Goal: Task Accomplishment & Management: Manage account settings

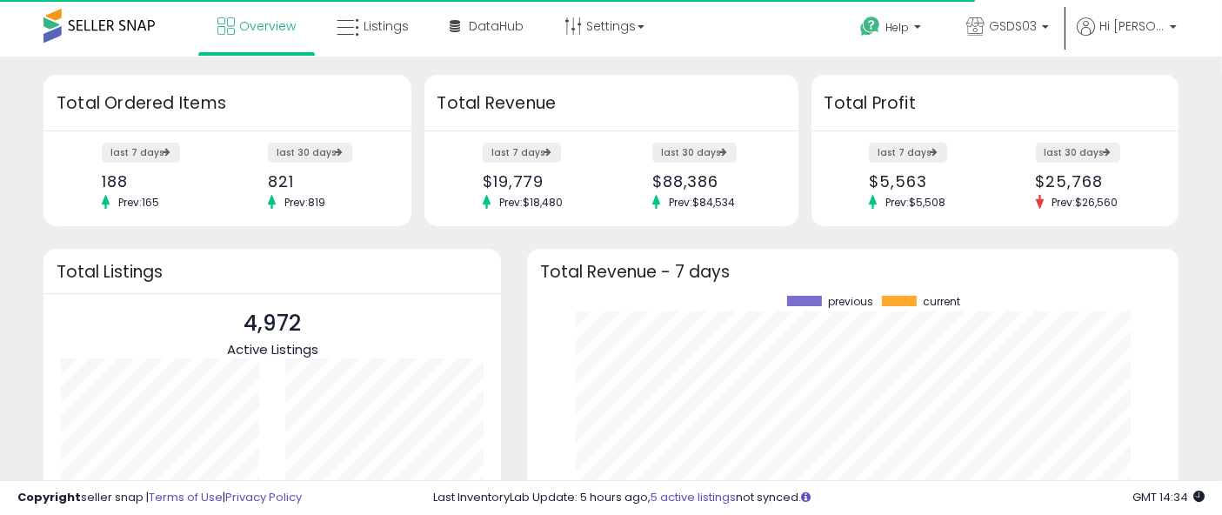
scroll to position [242, 616]
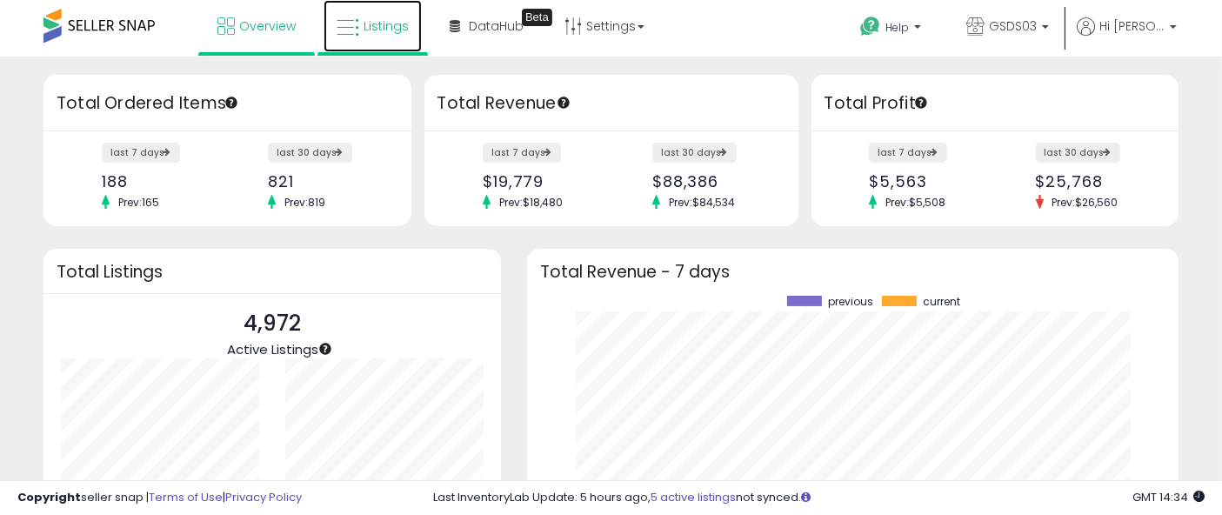
click at [383, 32] on span "Listings" at bounding box center [386, 25] width 45 height 17
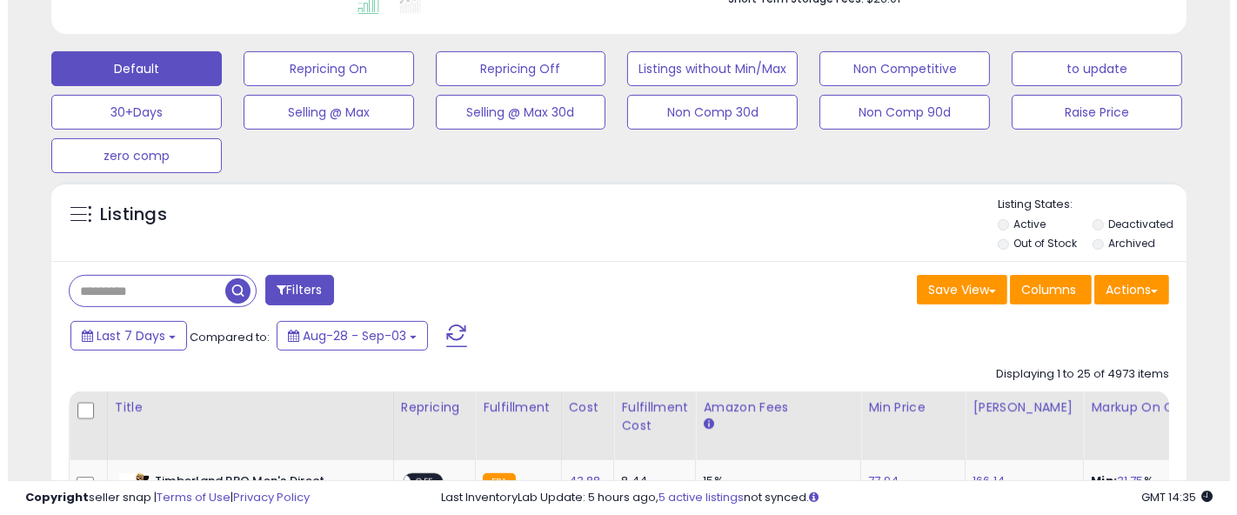
scroll to position [496, 0]
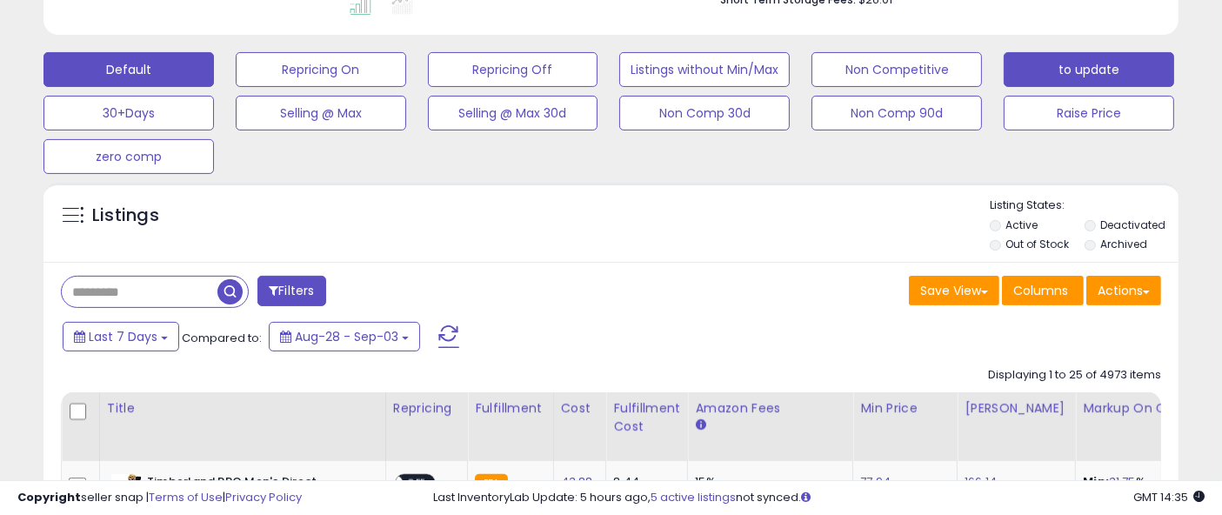
click at [1061, 57] on button "to update" at bounding box center [1089, 69] width 170 height 35
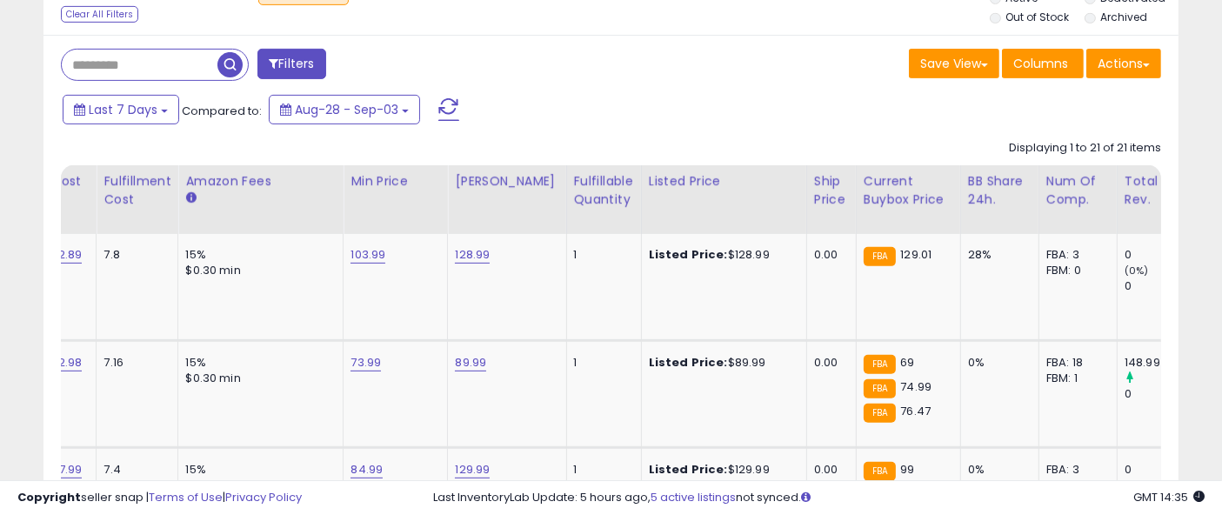
scroll to position [0, 0]
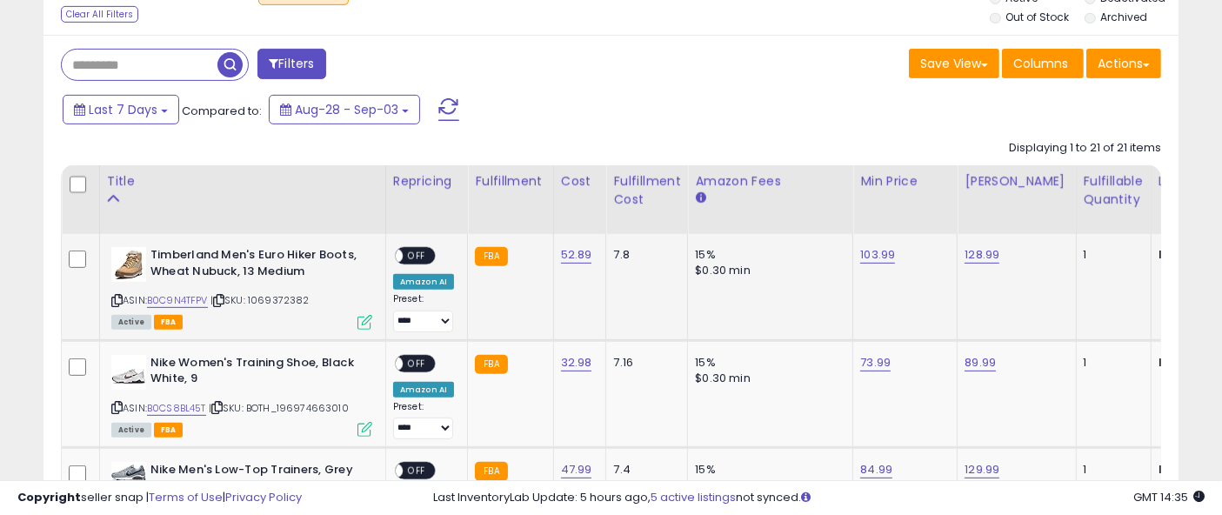
click at [417, 257] on span "OFF" at bounding box center [417, 256] width 28 height 15
click at [113, 298] on icon at bounding box center [116, 301] width 11 height 10
click at [978, 257] on link "128.99" at bounding box center [982, 254] width 35 height 17
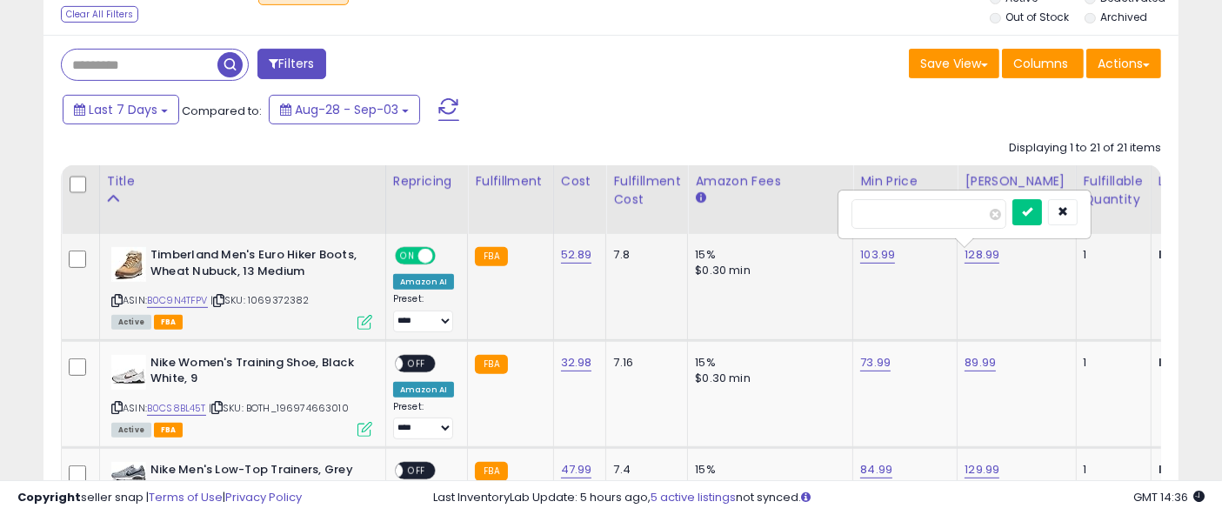
drag, startPoint x: 881, startPoint y: 210, endPoint x: 917, endPoint y: 224, distance: 38.6
click at [917, 224] on input "******" at bounding box center [929, 214] width 155 height 30
type input "******"
click button "submit" at bounding box center [1027, 212] width 30 height 26
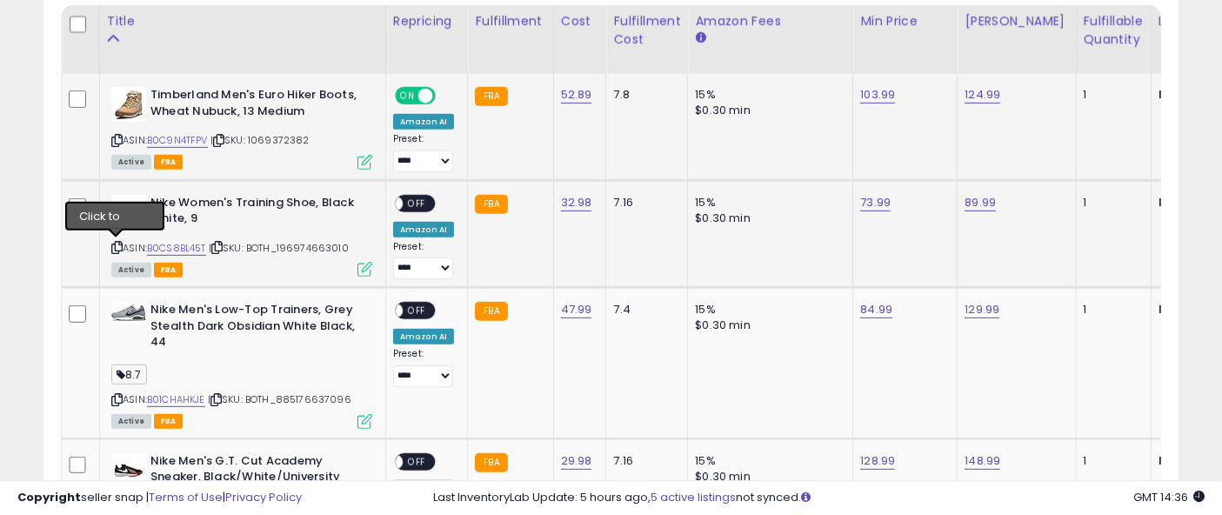
click at [117, 248] on icon at bounding box center [116, 248] width 11 height 10
click at [864, 204] on link "73.99" at bounding box center [875, 202] width 30 height 17
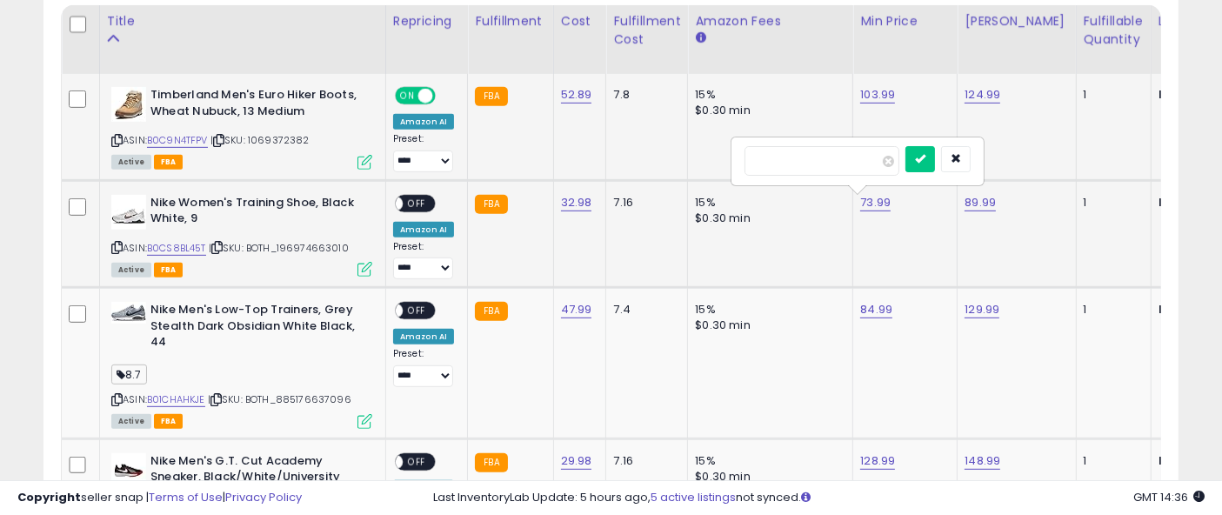
click at [767, 158] on input "*****" at bounding box center [822, 161] width 155 height 30
type input "*****"
click button "submit" at bounding box center [920, 159] width 30 height 26
click at [418, 199] on span "OFF" at bounding box center [417, 203] width 28 height 15
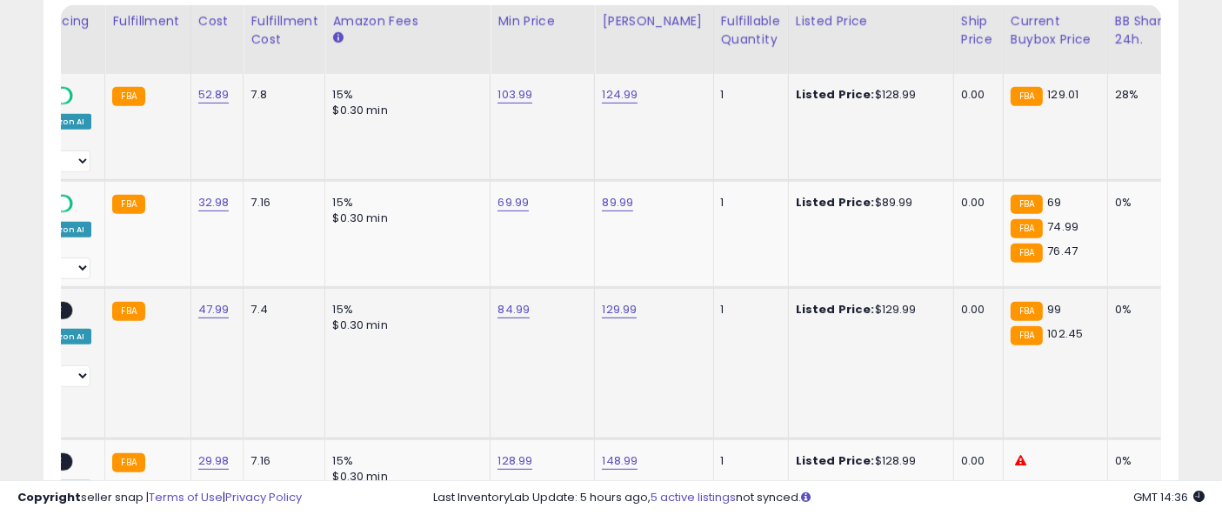
scroll to position [0, 363]
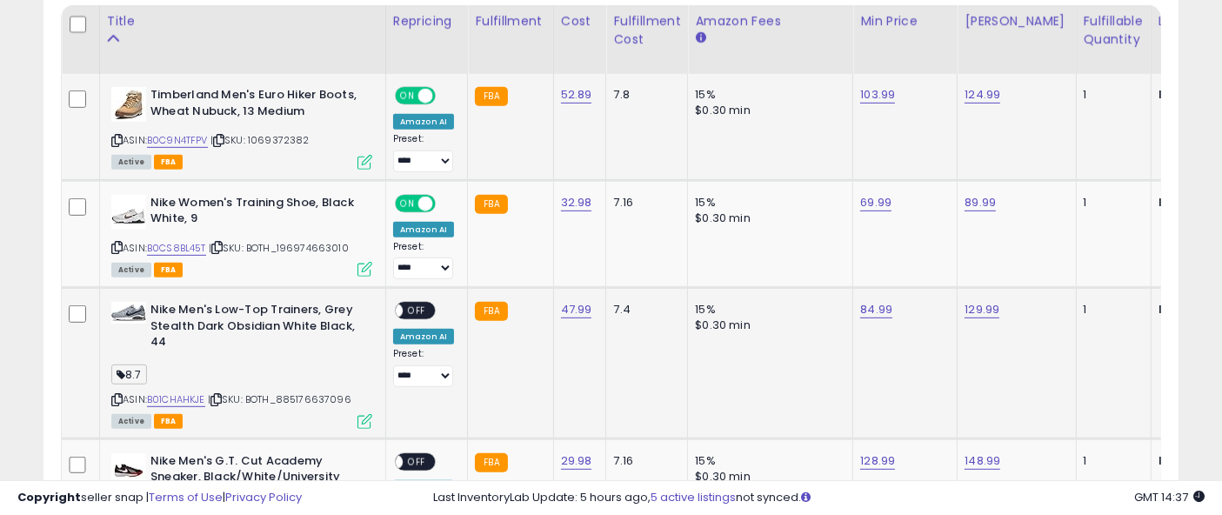
click at [419, 304] on span "OFF" at bounding box center [417, 311] width 28 height 15
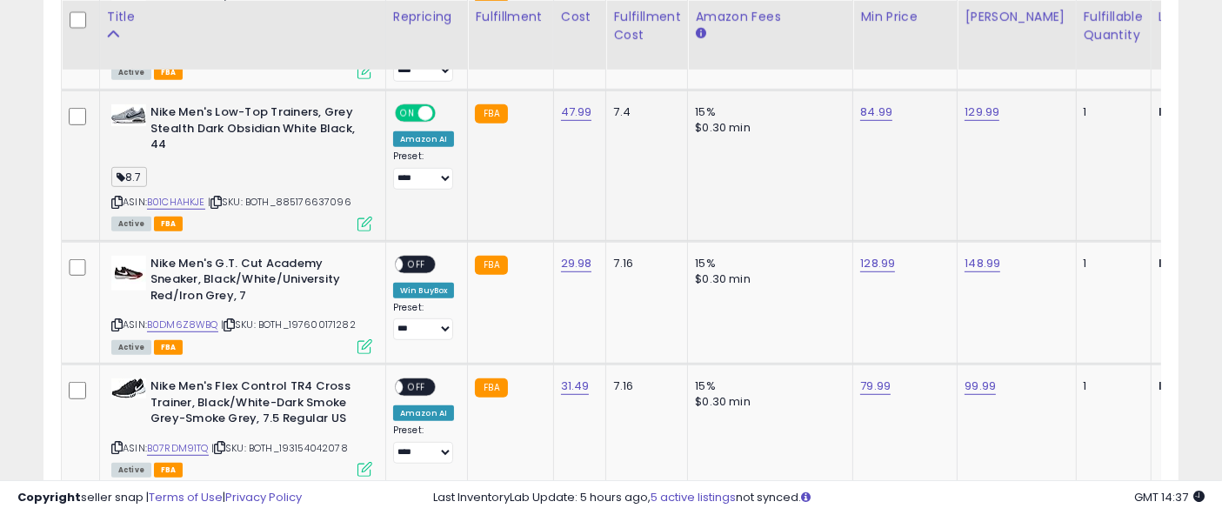
scroll to position [1082, 0]
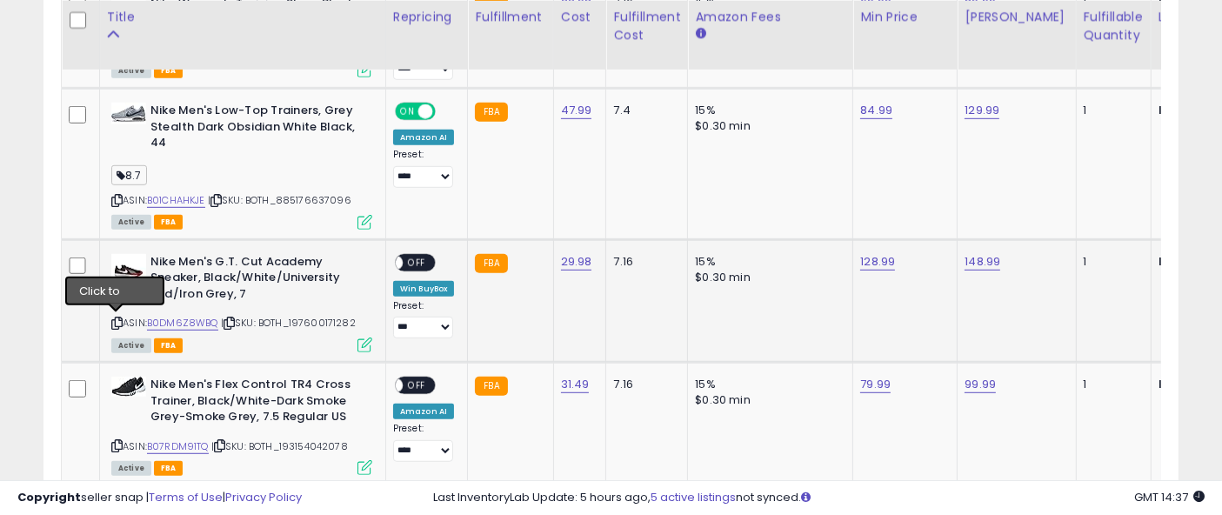
click at [117, 318] on icon at bounding box center [116, 323] width 11 height 10
click at [863, 257] on link "128.99" at bounding box center [877, 261] width 35 height 17
type input "*"
type input "*****"
click button "submit" at bounding box center [923, 217] width 30 height 26
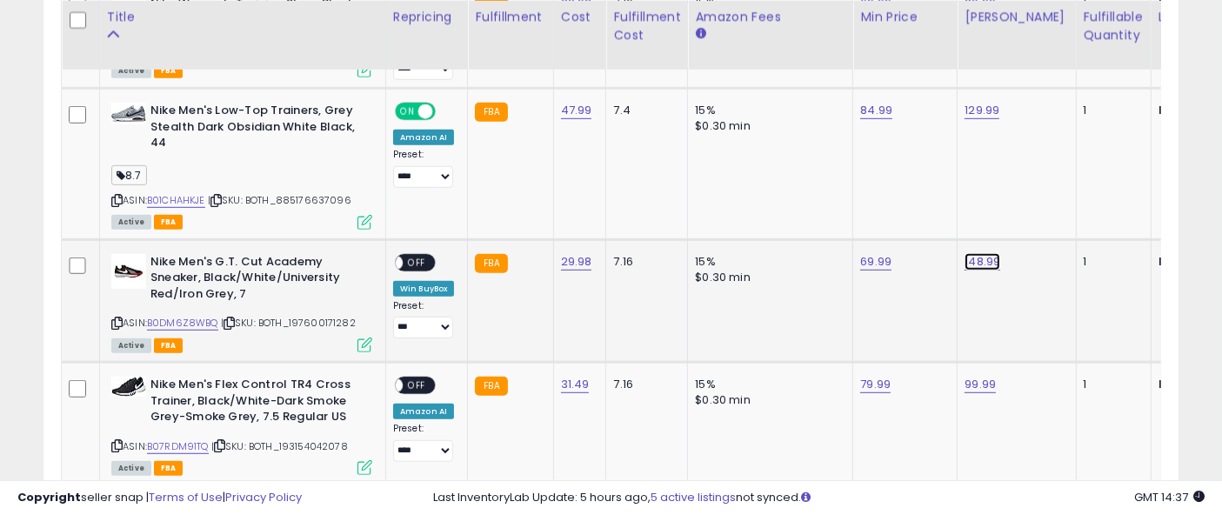
click at [979, 253] on link "148.99" at bounding box center [983, 261] width 36 height 17
type input "*"
type input "*****"
click button "submit" at bounding box center [1027, 217] width 30 height 26
click at [407, 255] on span "OFF" at bounding box center [417, 262] width 28 height 15
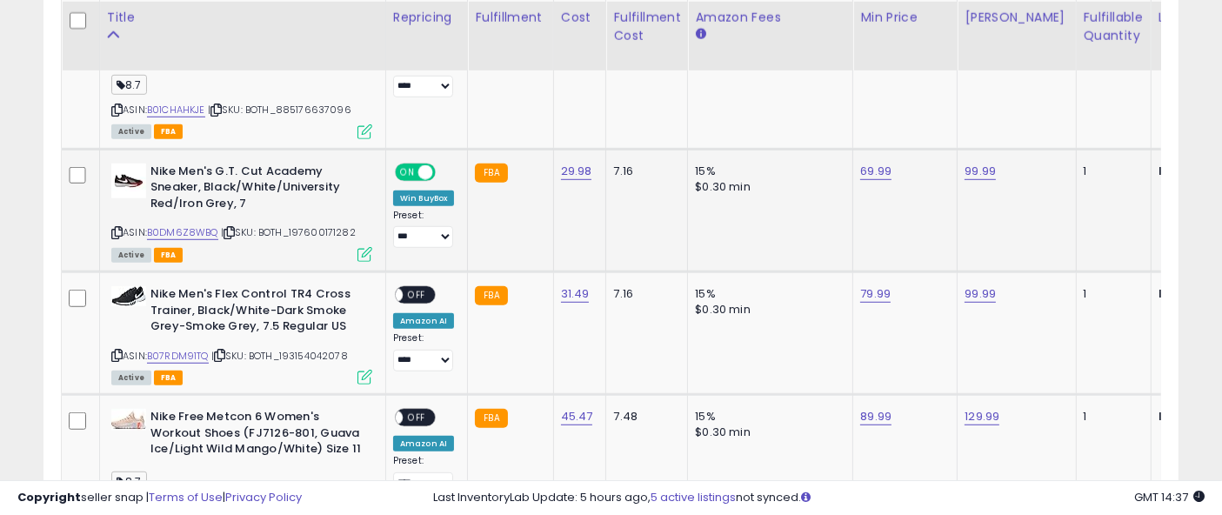
scroll to position [1194, 0]
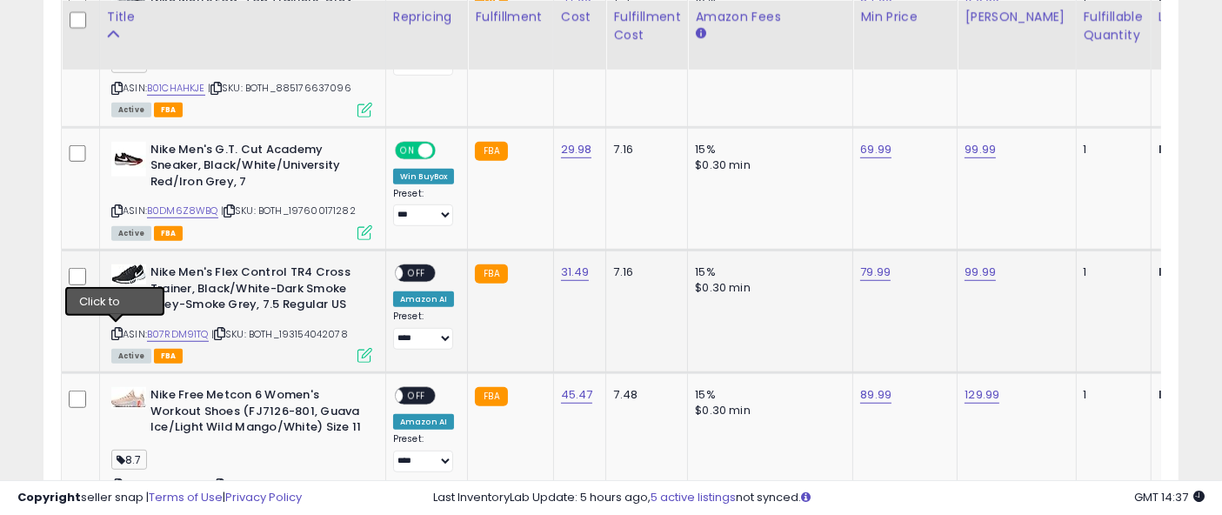
click at [115, 329] on icon at bounding box center [116, 334] width 11 height 10
click at [860, 264] on link "79.99" at bounding box center [875, 272] width 30 height 17
click at [765, 230] on input "*****" at bounding box center [822, 231] width 155 height 30
type input "*****"
click button "submit" at bounding box center [921, 229] width 30 height 26
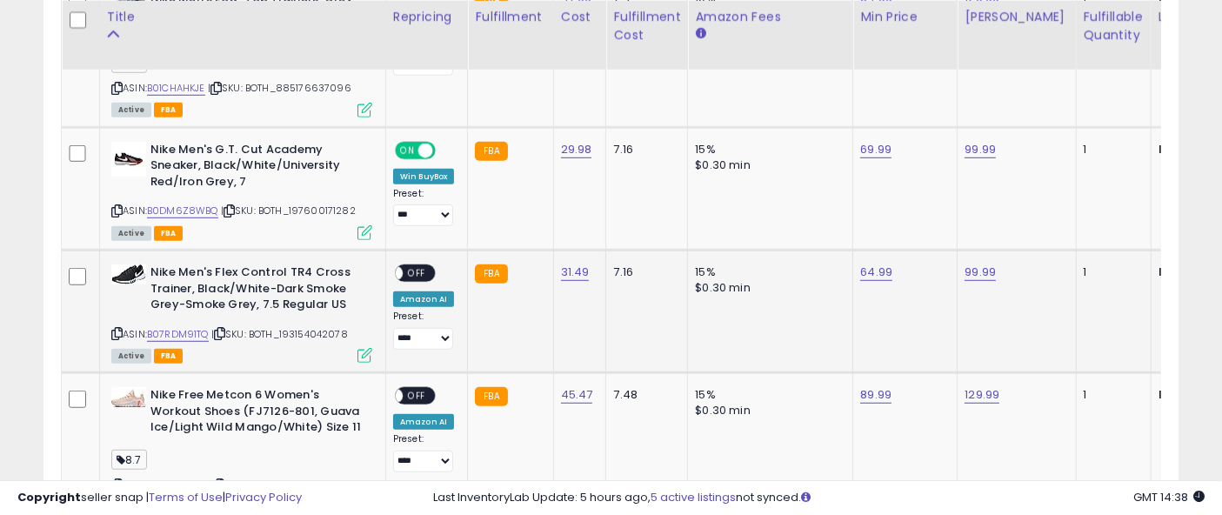
click at [403, 274] on span "OFF" at bounding box center [417, 273] width 28 height 15
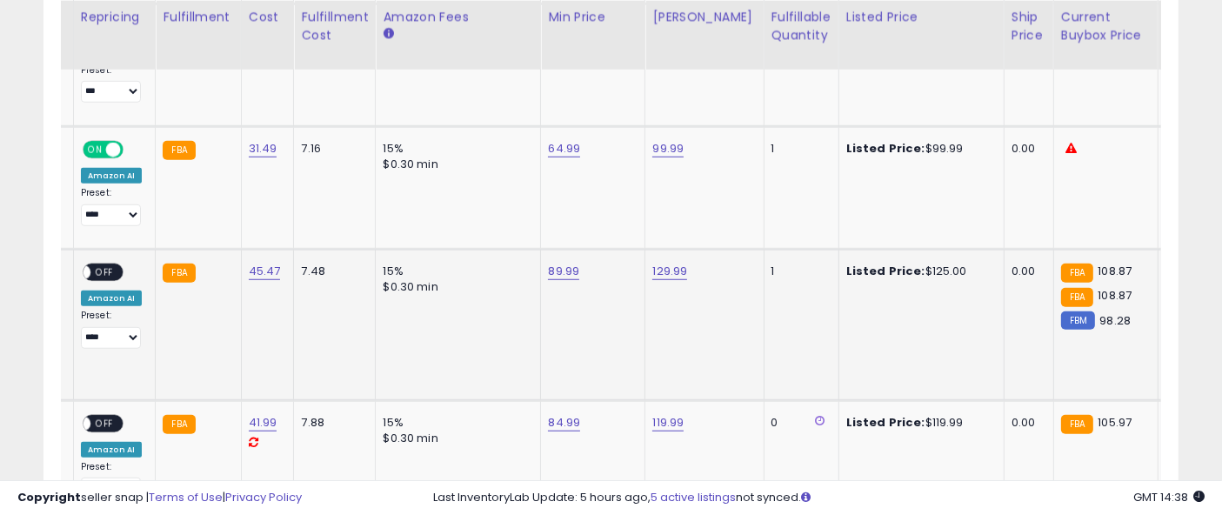
scroll to position [0, 322]
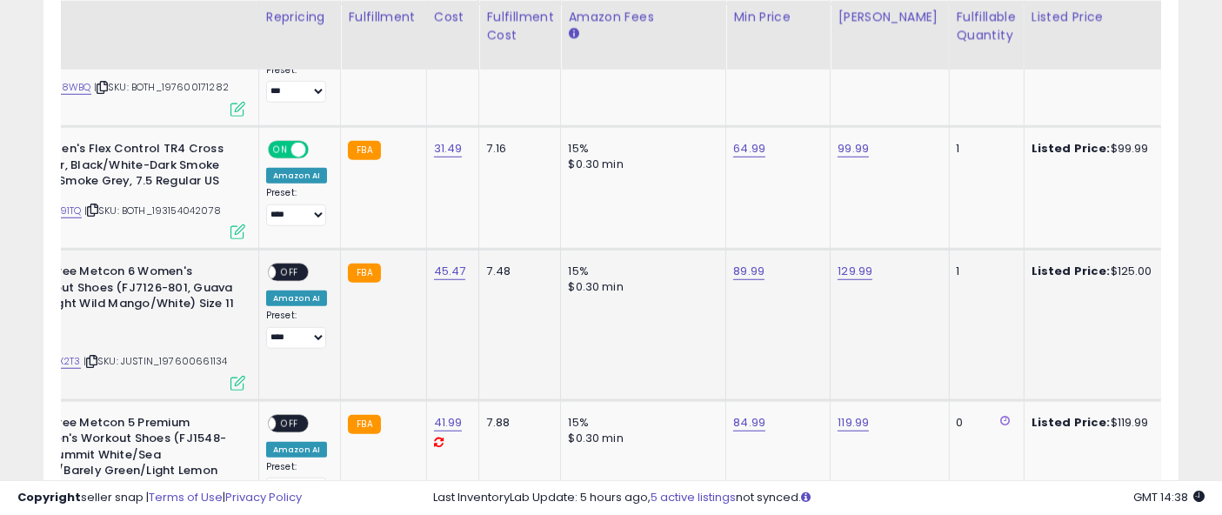
click at [276, 270] on span "OFF" at bounding box center [290, 272] width 28 height 15
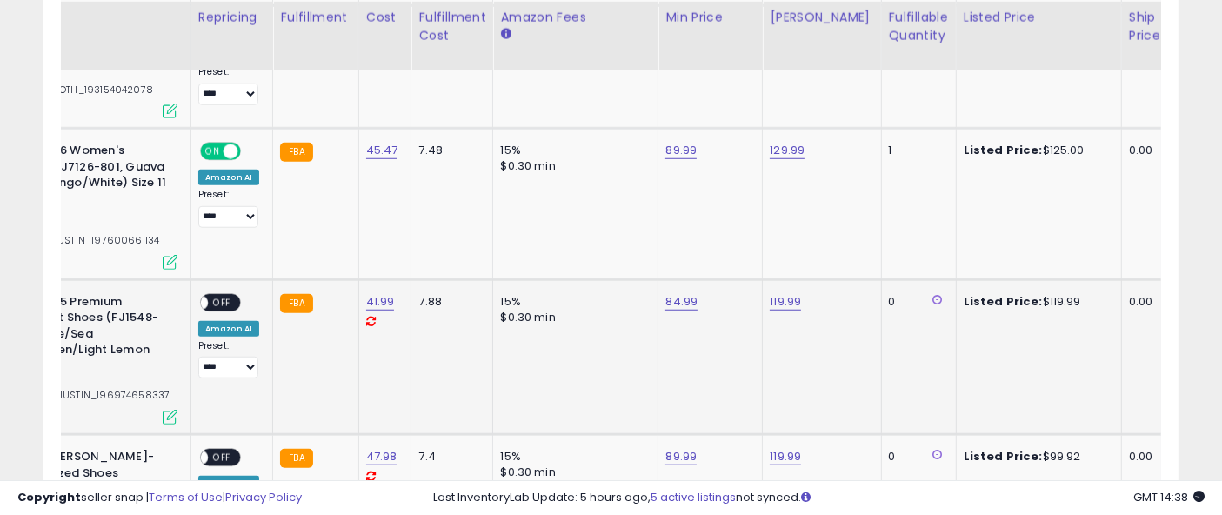
drag, startPoint x: 210, startPoint y: 289, endPoint x: 224, endPoint y: 307, distance: 22.4
click at [224, 307] on td "ON OFF Amazon AI Preset: **** **** *** *** *** Success Error" at bounding box center [231, 356] width 83 height 155
click at [224, 307] on div "ON OFF" at bounding box center [220, 302] width 41 height 18
click at [224, 304] on span "OFF" at bounding box center [222, 302] width 28 height 15
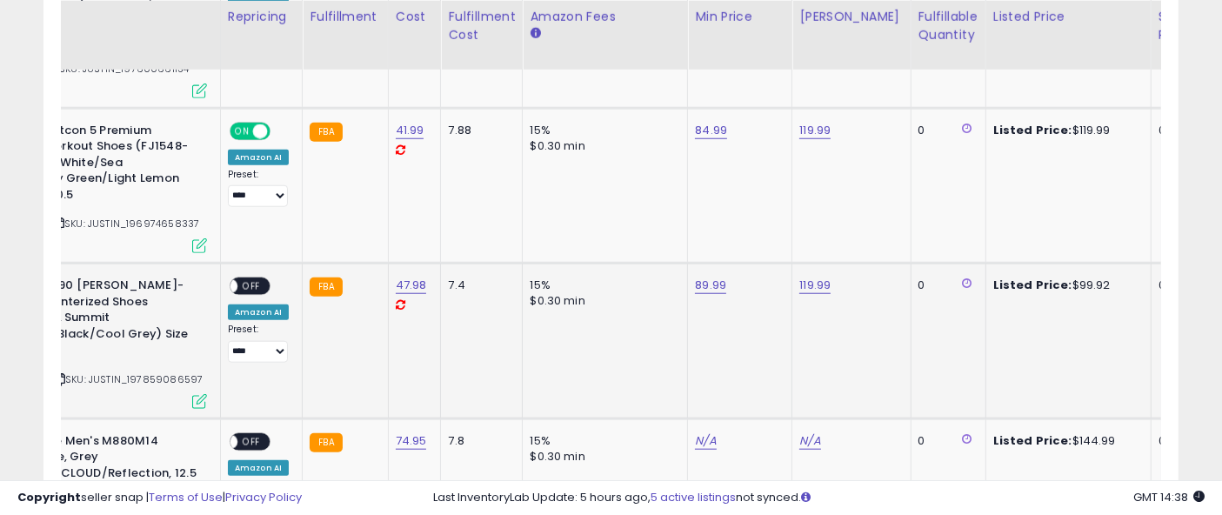
click at [258, 279] on span "OFF" at bounding box center [251, 286] width 28 height 15
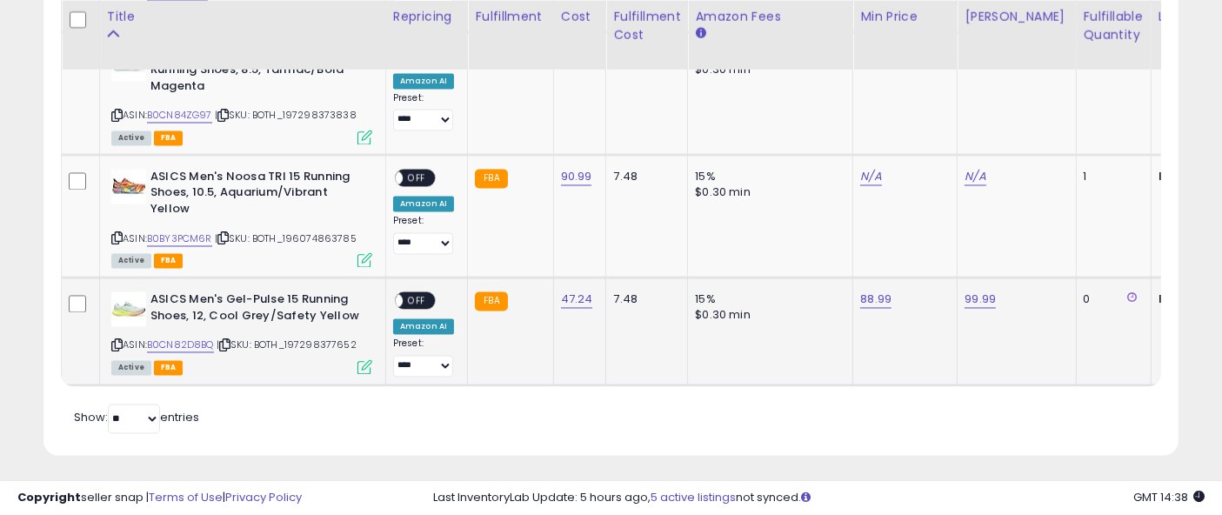
click at [416, 294] on span "OFF" at bounding box center [417, 301] width 28 height 15
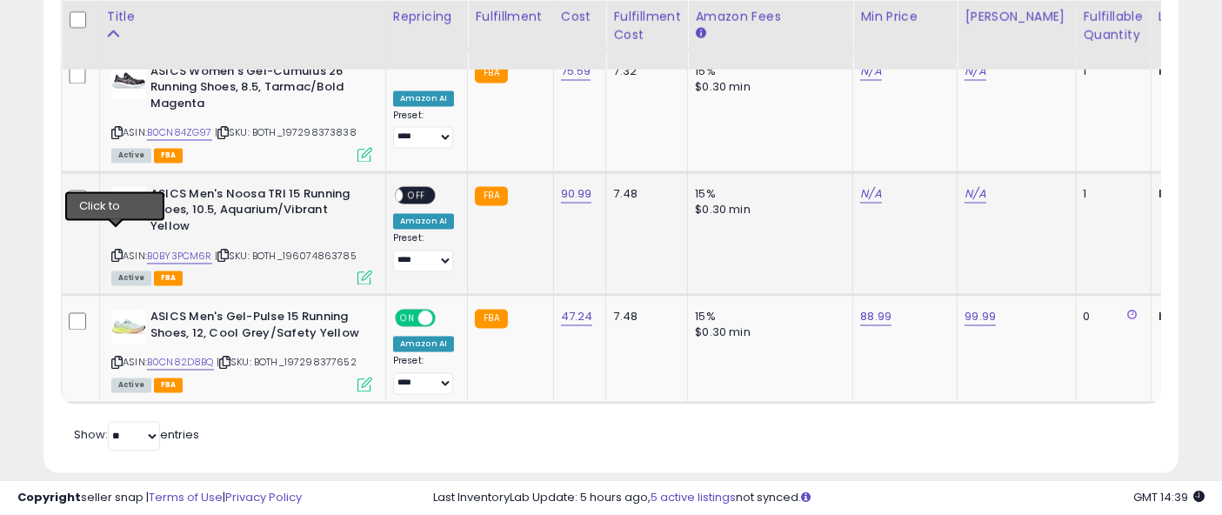
click at [117, 251] on icon at bounding box center [116, 256] width 11 height 10
click at [867, 172] on td "N/A" at bounding box center [905, 233] width 104 height 123
click at [864, 186] on link "N/A" at bounding box center [870, 194] width 21 height 17
type input "******"
click button "submit" at bounding box center [916, 133] width 30 height 26
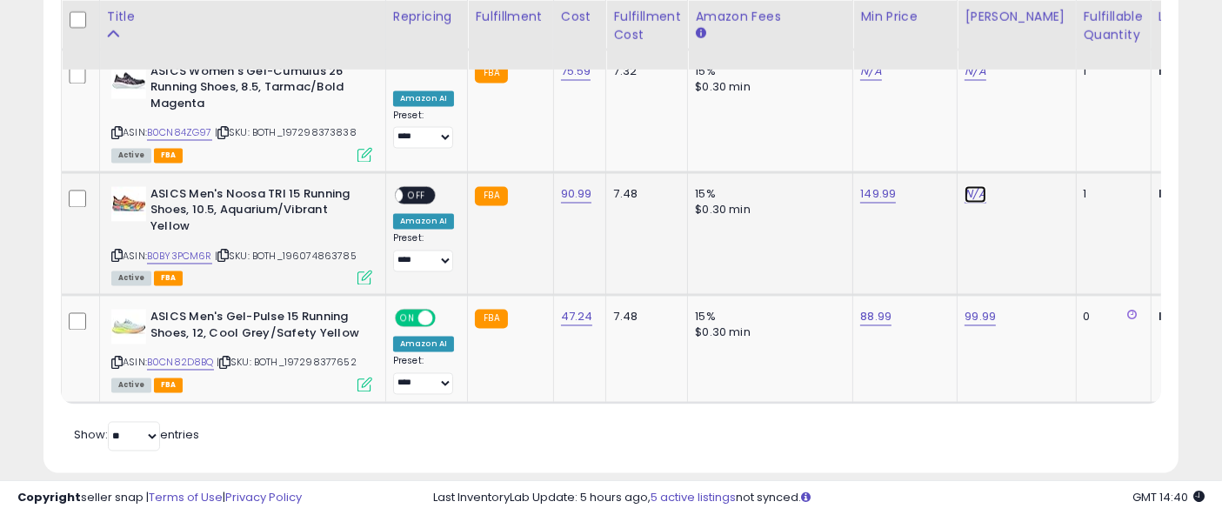
click at [974, 186] on link "N/A" at bounding box center [975, 194] width 21 height 17
type input "******"
click button "submit" at bounding box center [1021, 133] width 30 height 26
click at [419, 188] on span "OFF" at bounding box center [417, 195] width 28 height 15
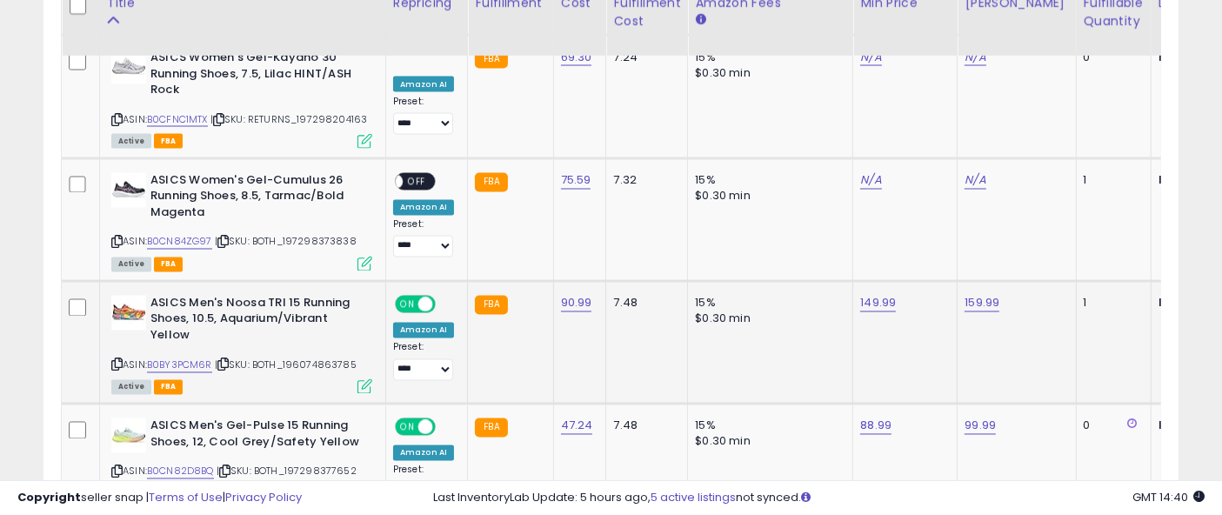
scroll to position [3109, 0]
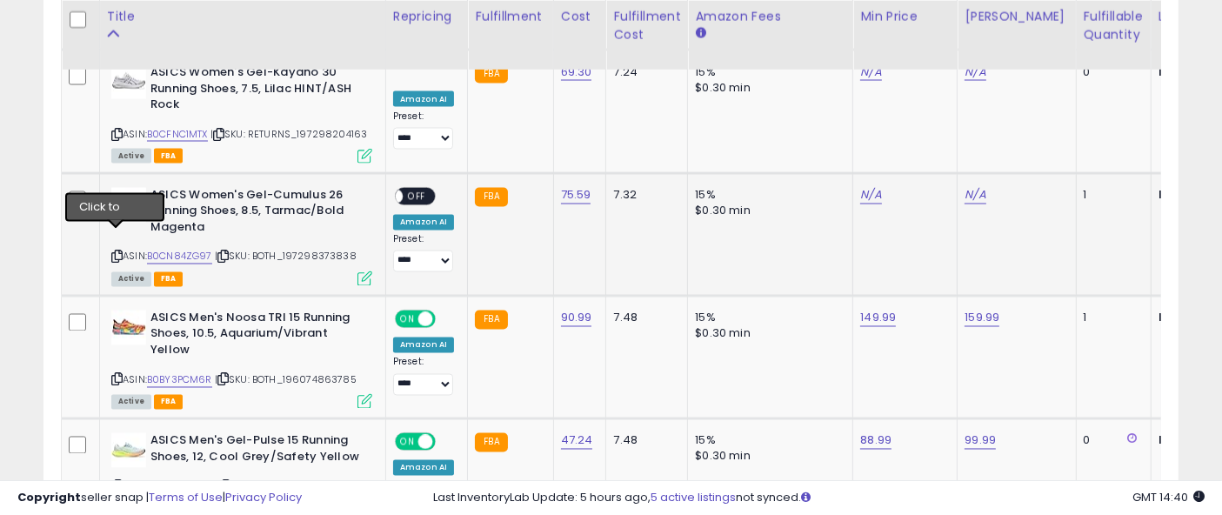
click at [115, 252] on icon at bounding box center [116, 257] width 11 height 10
click at [971, 187] on link "N/A" at bounding box center [975, 195] width 21 height 17
type input "******"
click button "submit" at bounding box center [1021, 134] width 30 height 26
click at [868, 187] on link "N/A" at bounding box center [870, 195] width 21 height 17
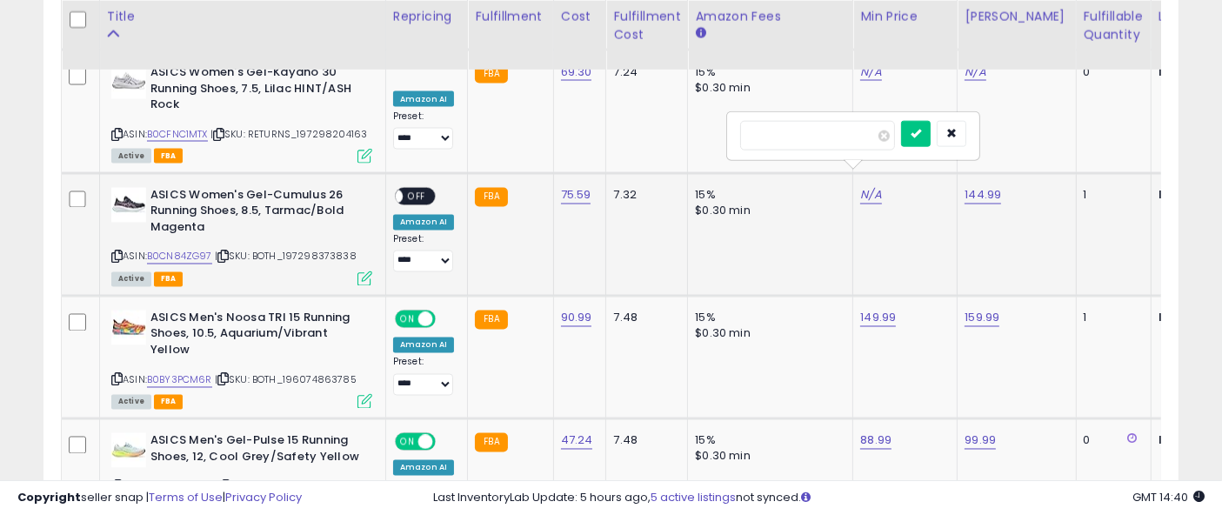
type input "*****"
click button "submit" at bounding box center [916, 134] width 30 height 26
click at [419, 189] on span "OFF" at bounding box center [417, 196] width 28 height 15
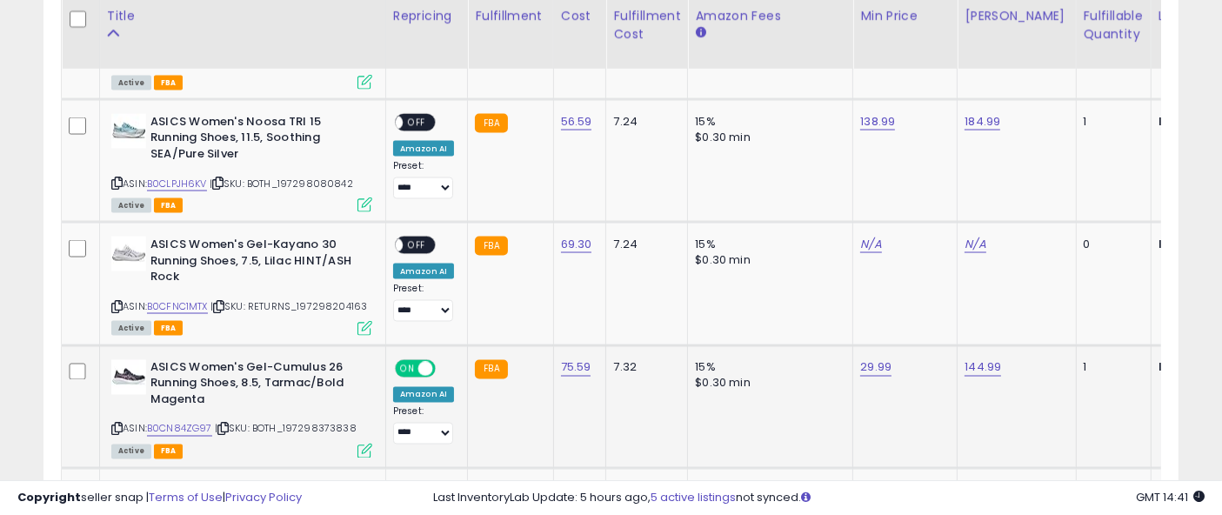
scroll to position [2935, 0]
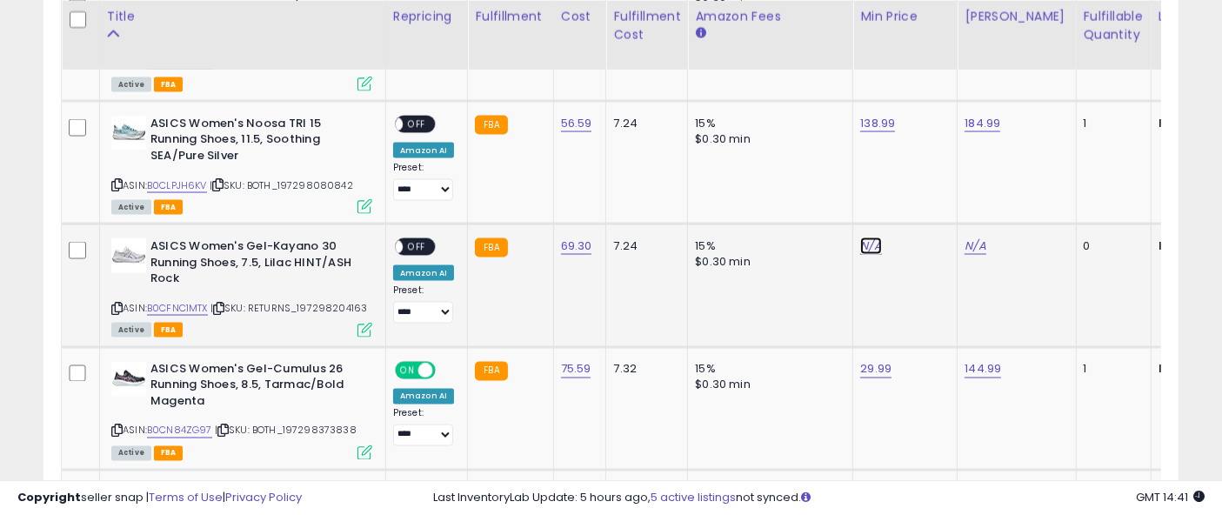
click at [865, 237] on link "N/A" at bounding box center [870, 245] width 21 height 17
type input "******"
click button "submit" at bounding box center [916, 185] width 30 height 26
click at [972, 237] on link "N/A" at bounding box center [975, 245] width 21 height 17
type input "******"
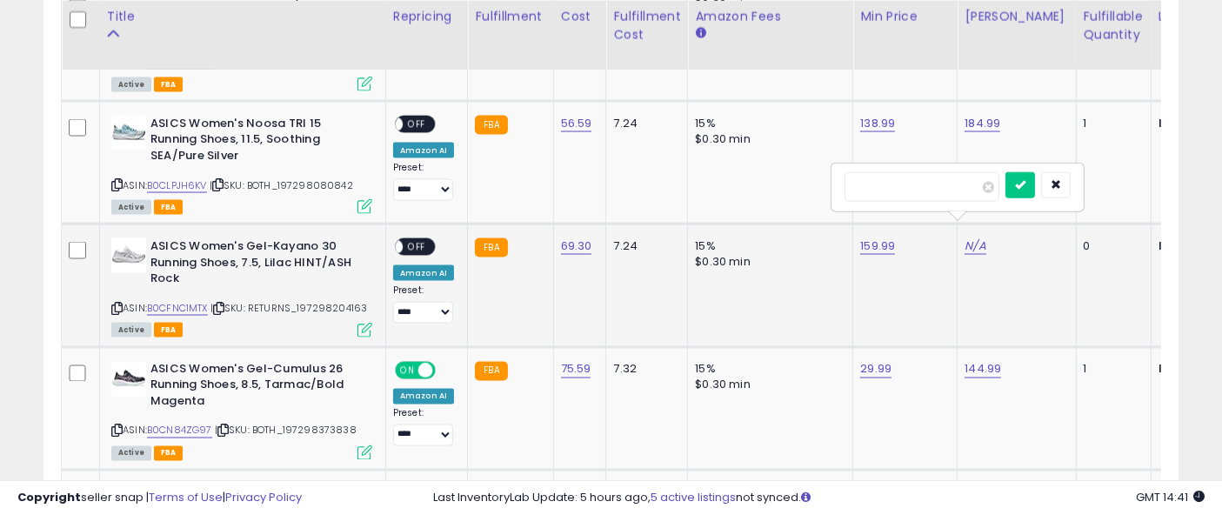
click button "submit" at bounding box center [1021, 185] width 30 height 26
click at [421, 240] on span "OFF" at bounding box center [417, 247] width 28 height 15
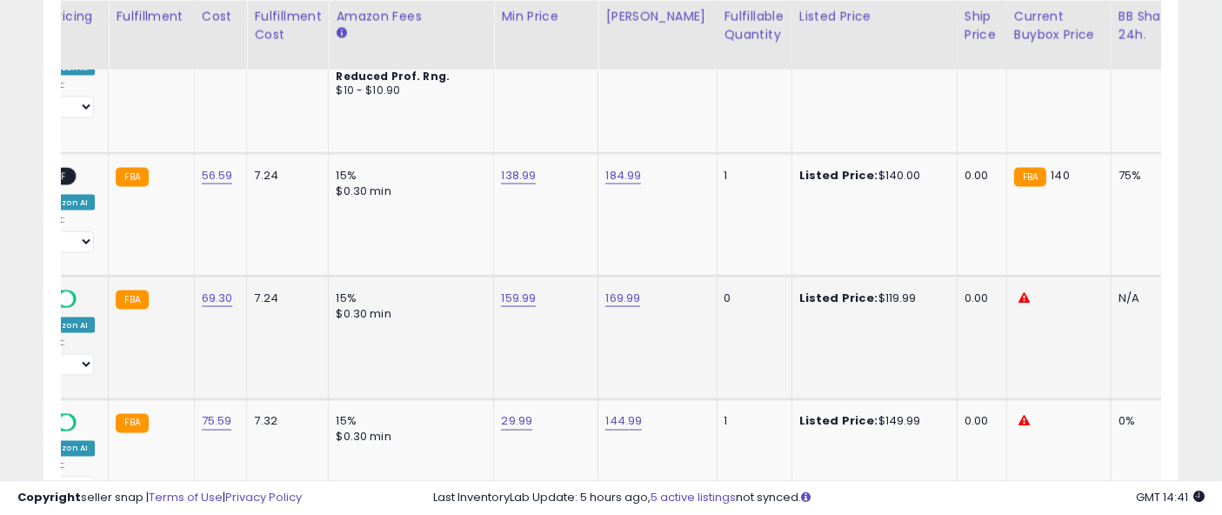
scroll to position [0, 360]
click at [631, 167] on link "184.99" at bounding box center [623, 175] width 36 height 17
click at [519, 108] on input "******" at bounding box center [568, 117] width 155 height 30
type input "******"
click button "submit" at bounding box center [667, 115] width 30 height 26
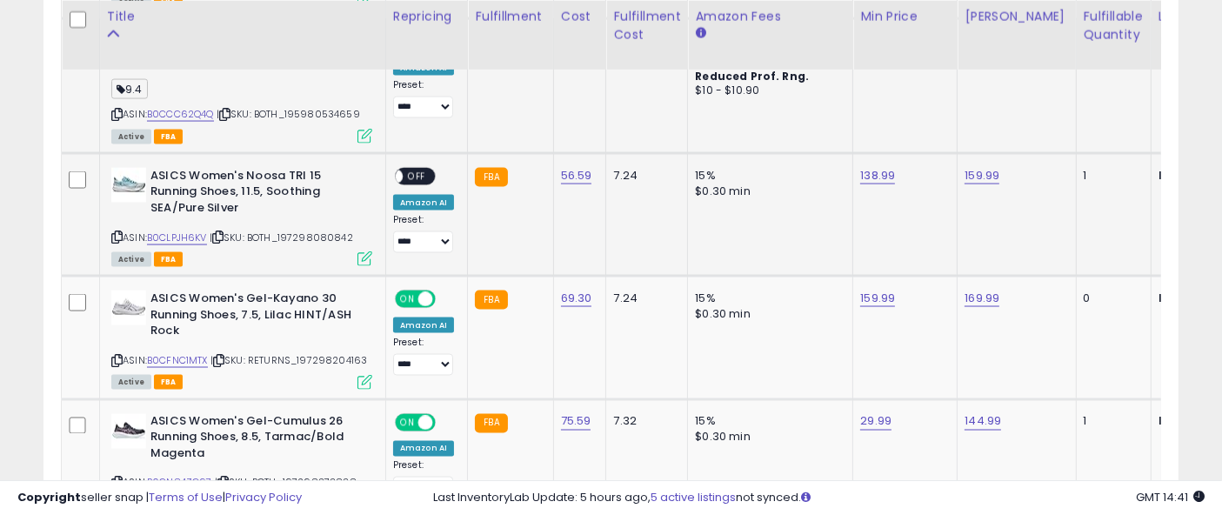
scroll to position [0, 20]
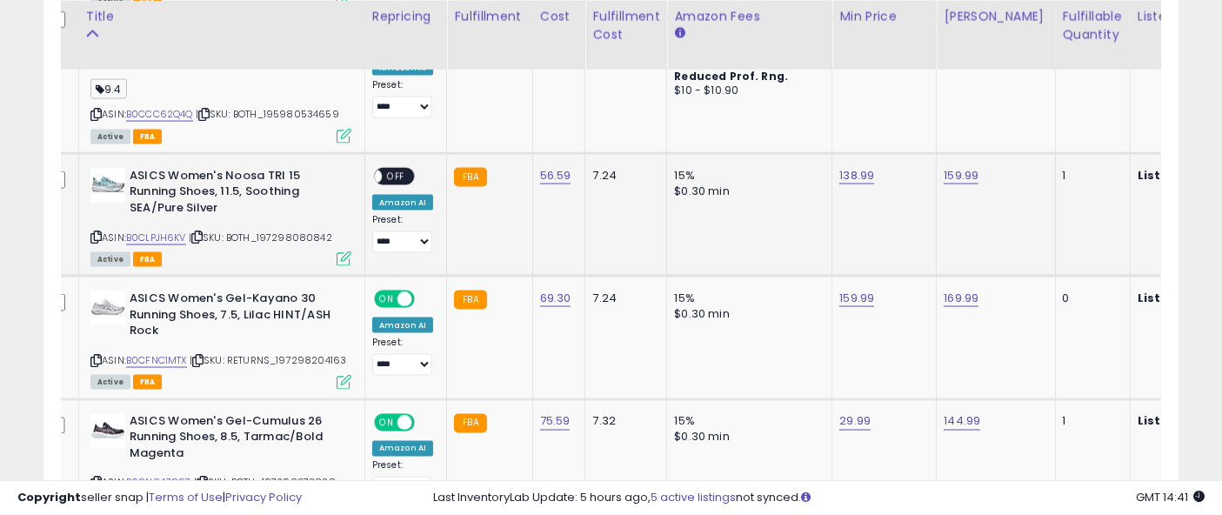
click at [396, 169] on span "OFF" at bounding box center [396, 176] width 28 height 15
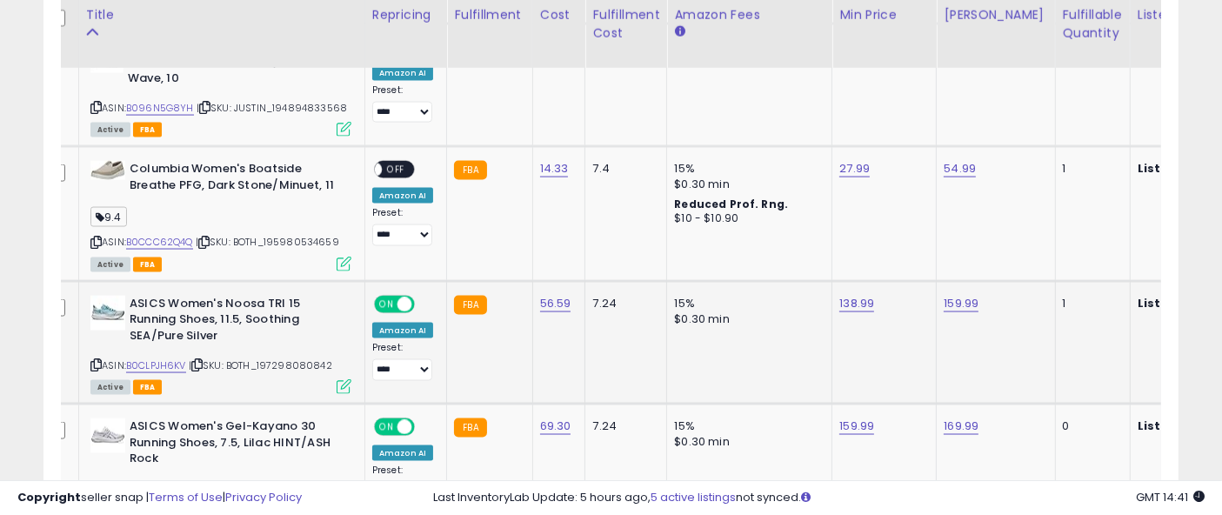
scroll to position [2750, 0]
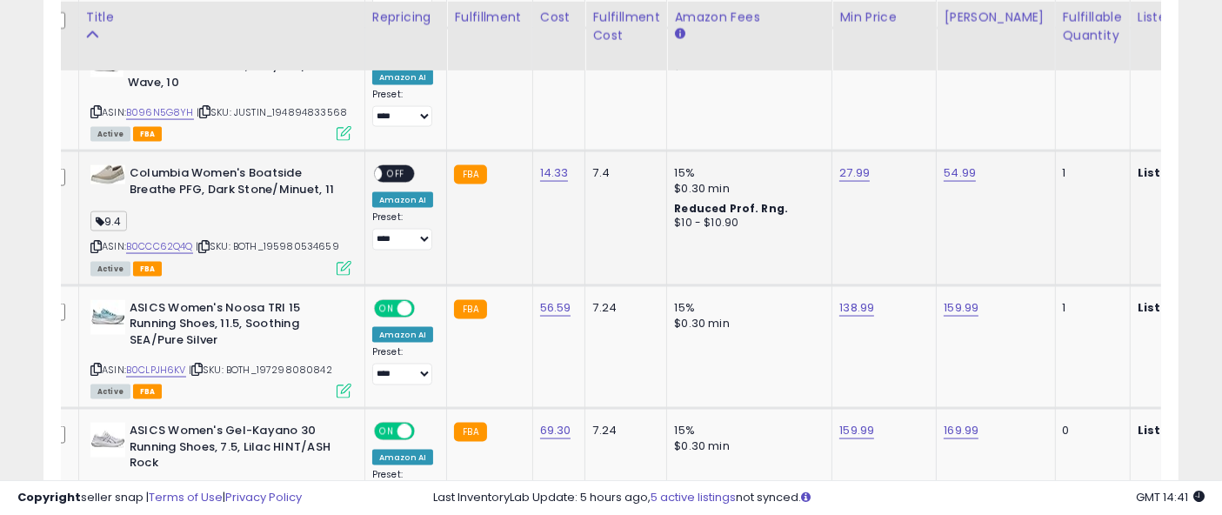
click at [398, 167] on span "OFF" at bounding box center [396, 174] width 28 height 15
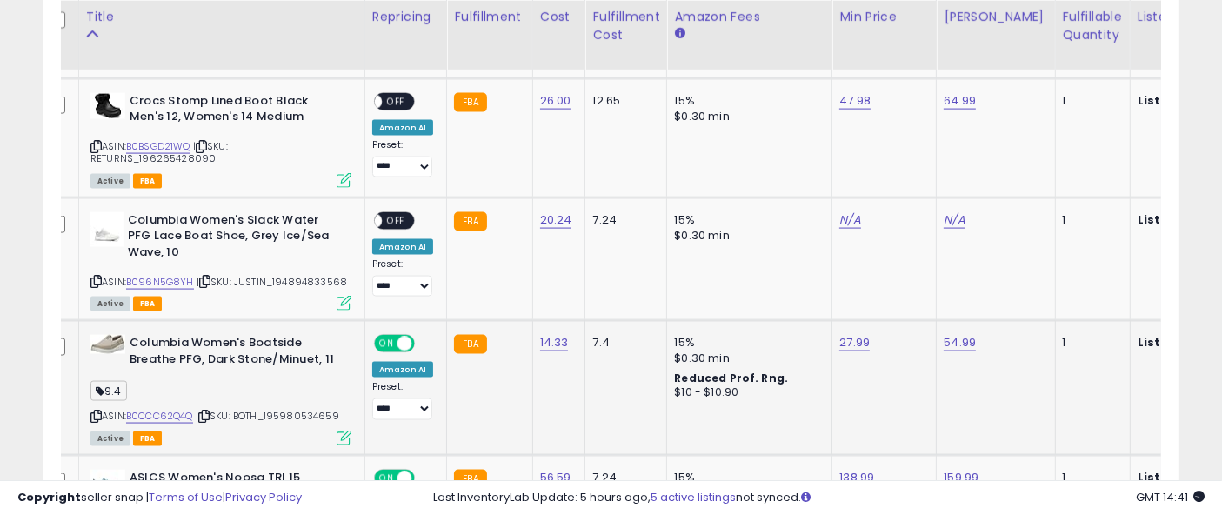
scroll to position [2579, 0]
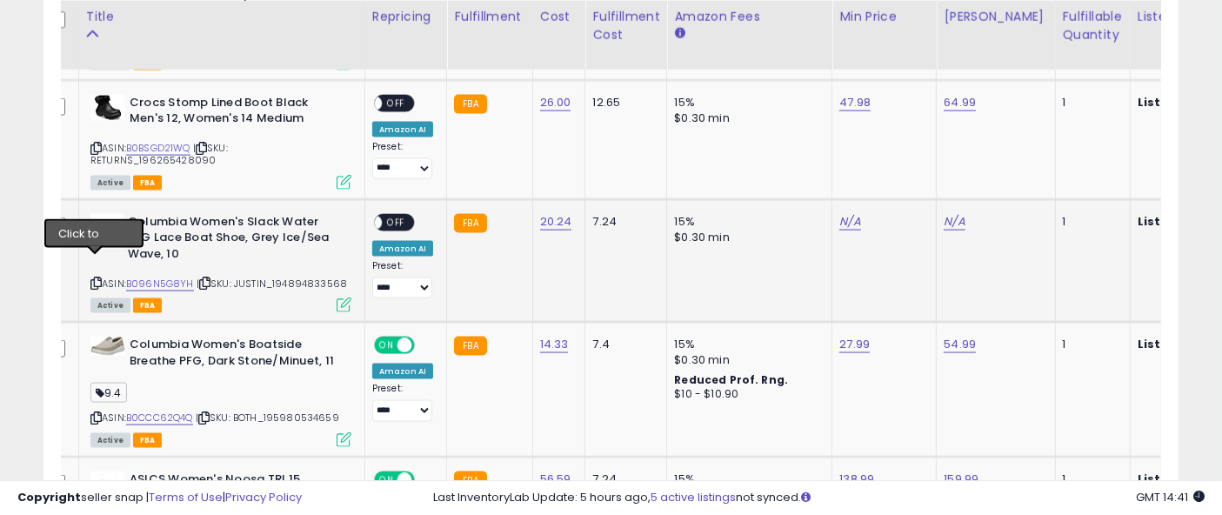
click at [96, 278] on icon at bounding box center [95, 283] width 11 height 10
click at [846, 213] on link "N/A" at bounding box center [849, 221] width 21 height 17
type input "*****"
click button "submit" at bounding box center [895, 161] width 30 height 26
click at [958, 213] on link "N/A" at bounding box center [954, 221] width 21 height 17
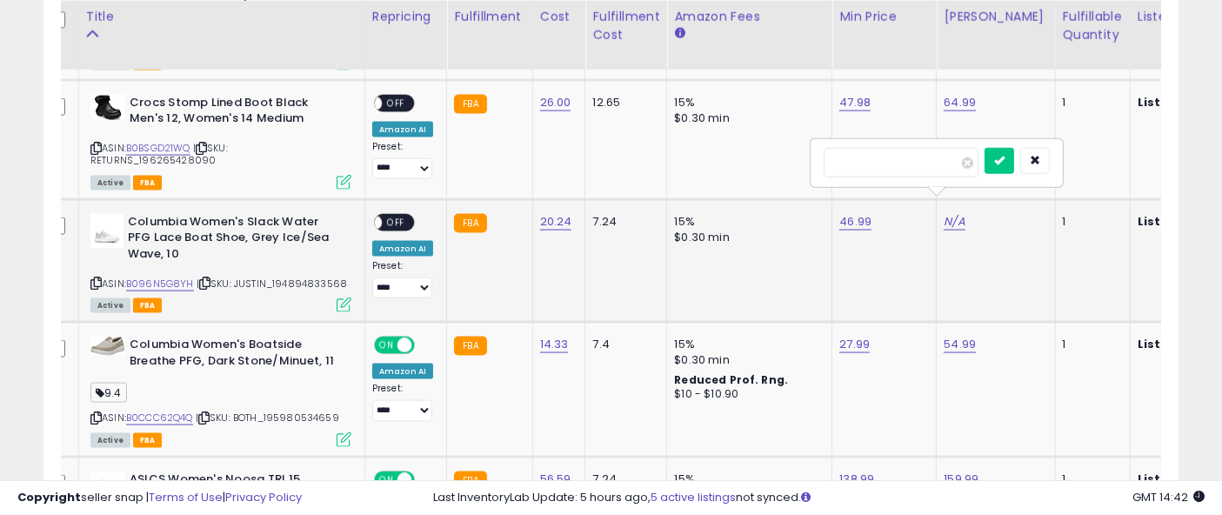
type input "*****"
click button "submit" at bounding box center [1000, 161] width 30 height 26
click at [398, 215] on span "OFF" at bounding box center [396, 222] width 28 height 15
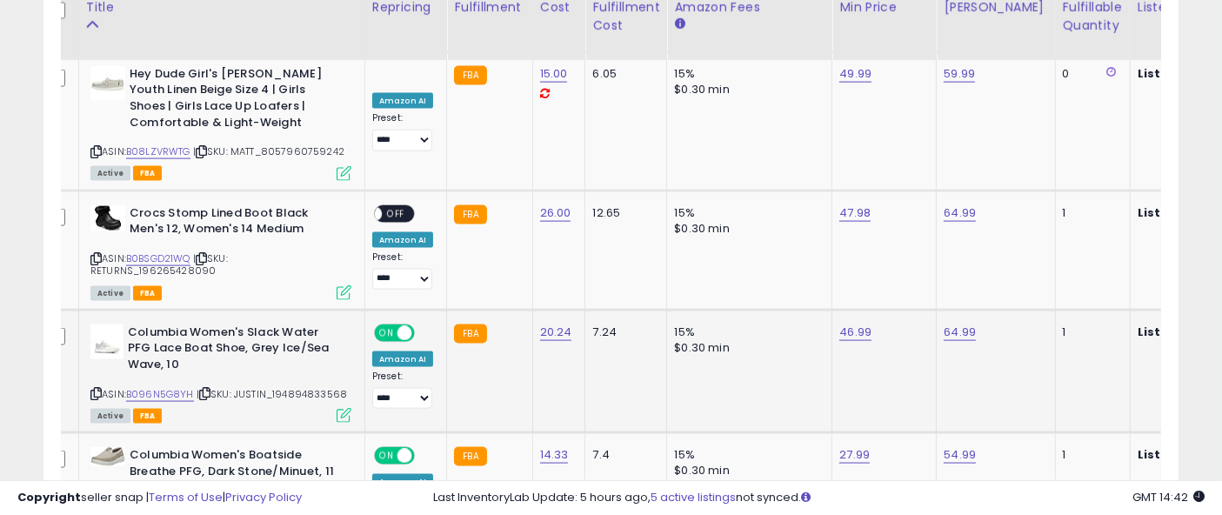
scroll to position [2459, 0]
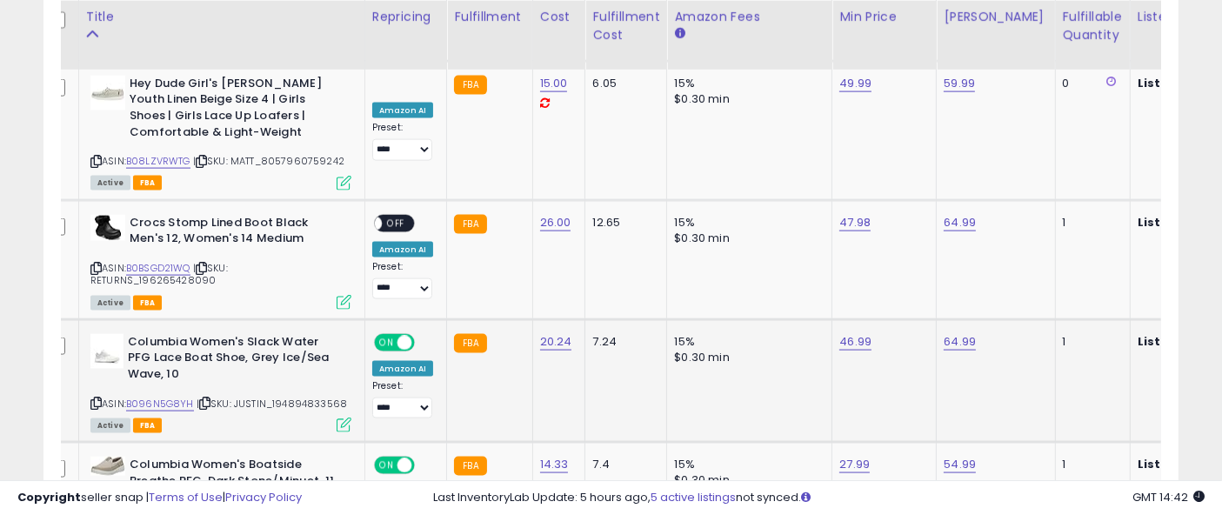
click at [398, 216] on span "OFF" at bounding box center [396, 223] width 28 height 15
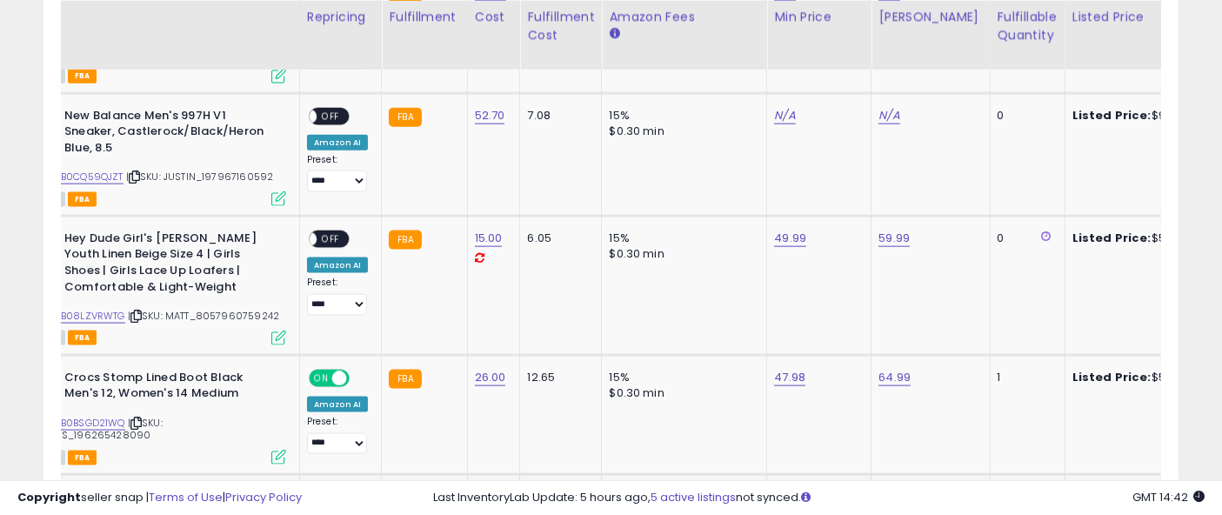
scroll to position [0, 0]
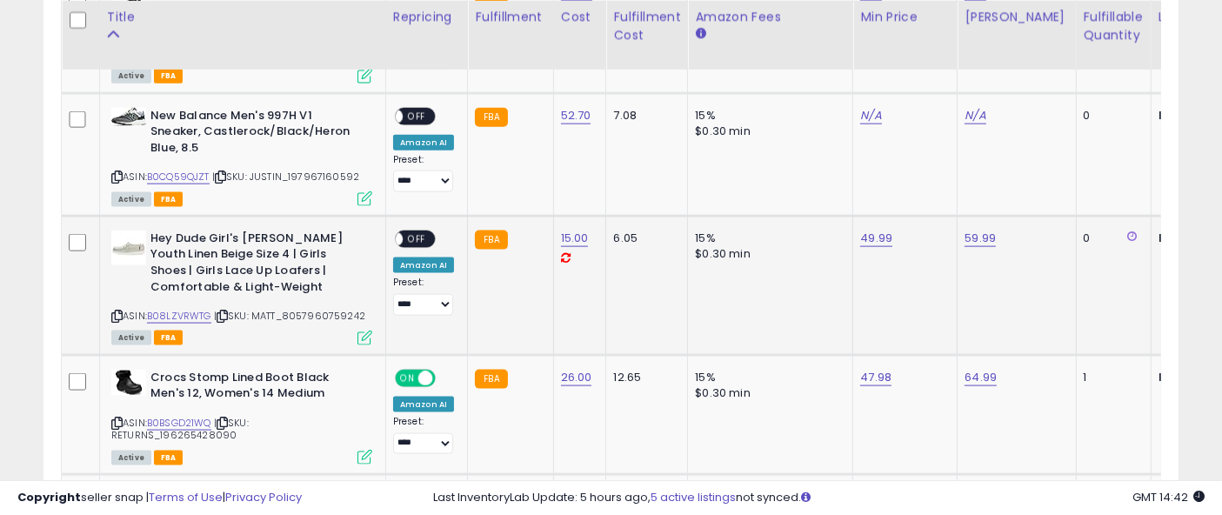
click at [418, 231] on span "OFF" at bounding box center [417, 238] width 28 height 15
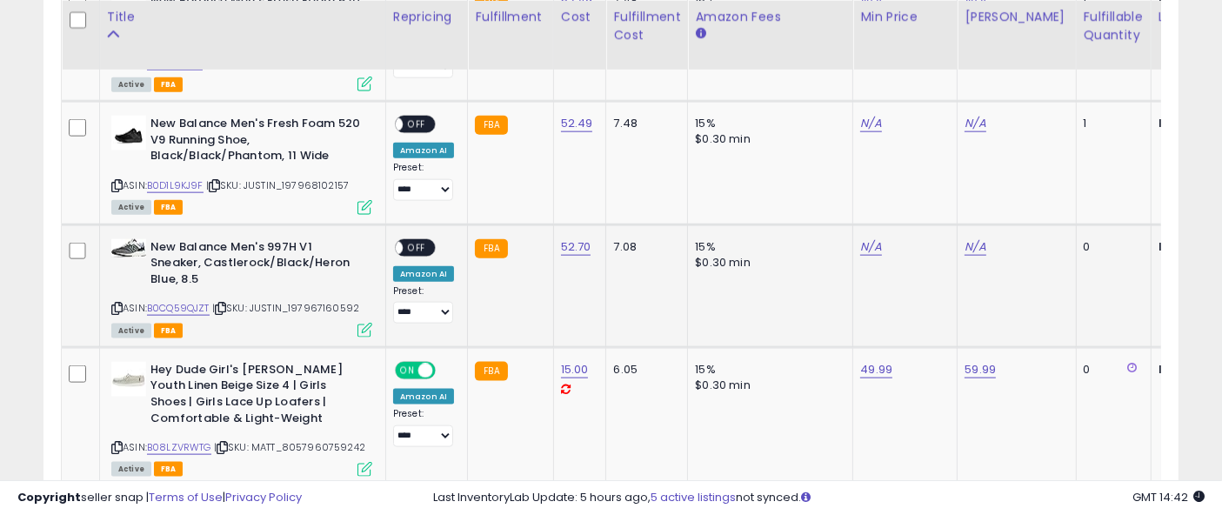
scroll to position [2171, 0]
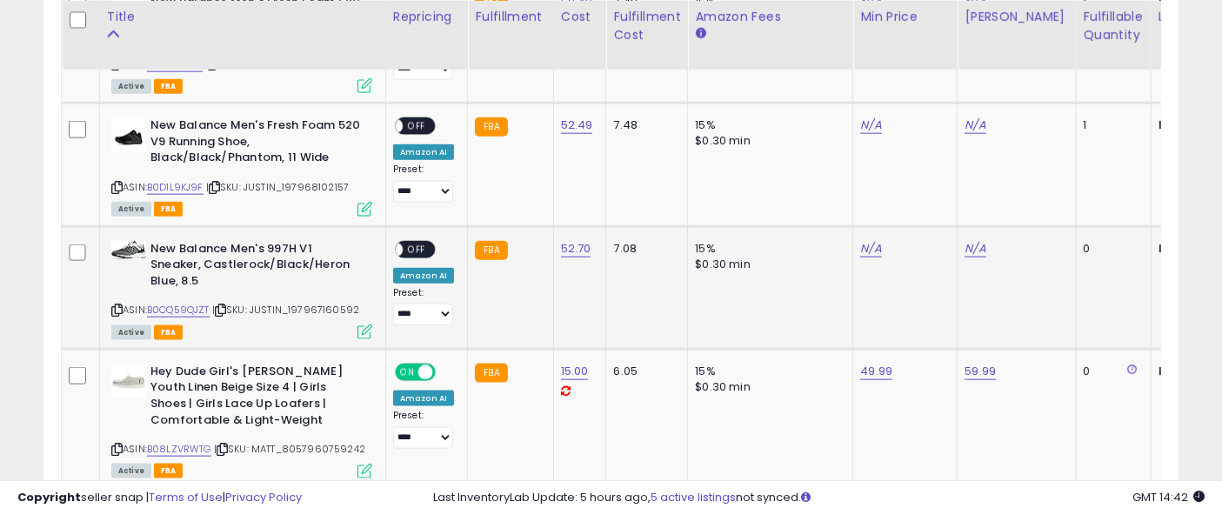
click at [418, 242] on span "OFF" at bounding box center [417, 249] width 28 height 15
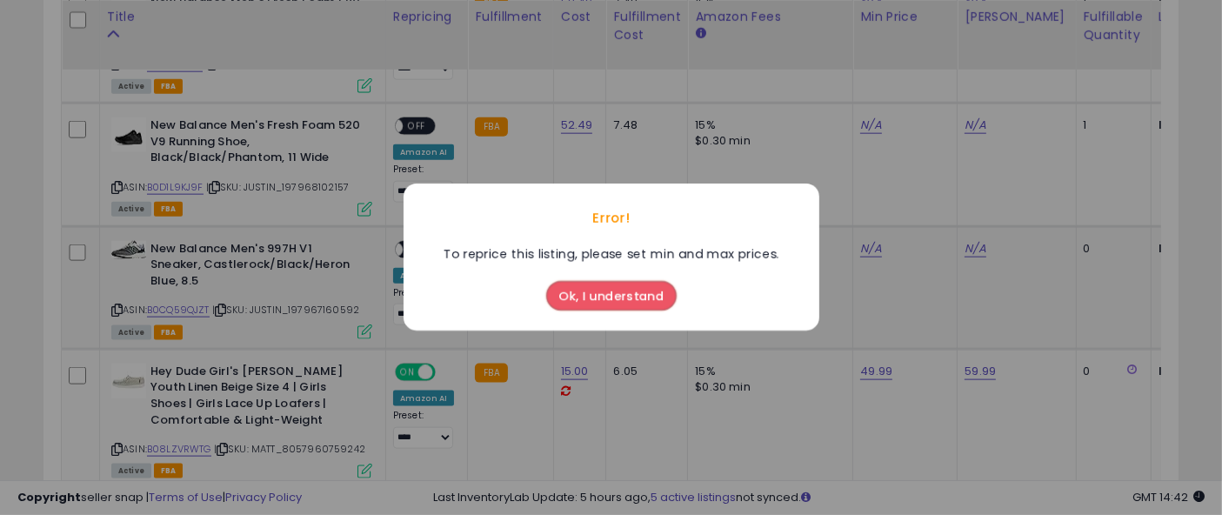
click at [418, 229] on div "Error!" at bounding box center [612, 218] width 416 height 52
click at [598, 295] on button "Ok, I understand" at bounding box center [611, 297] width 130 height 30
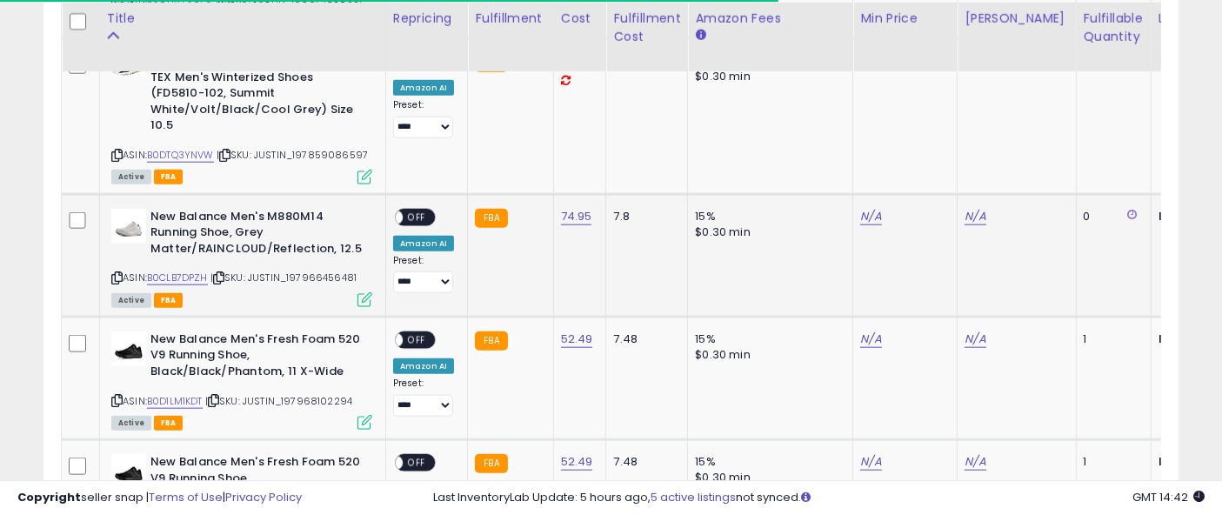
scroll to position [1836, 0]
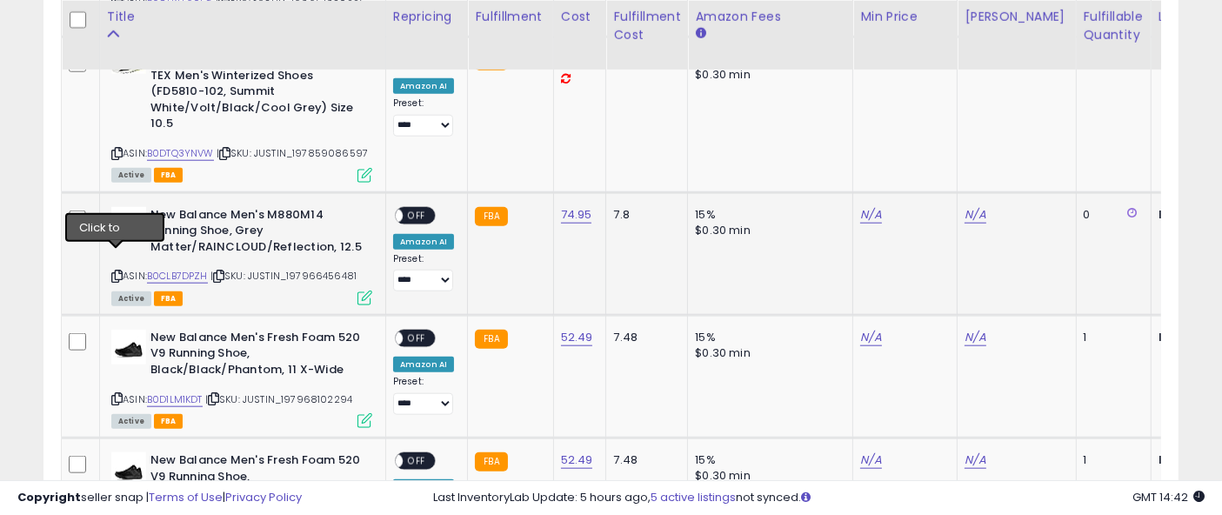
click at [114, 271] on icon at bounding box center [116, 276] width 11 height 10
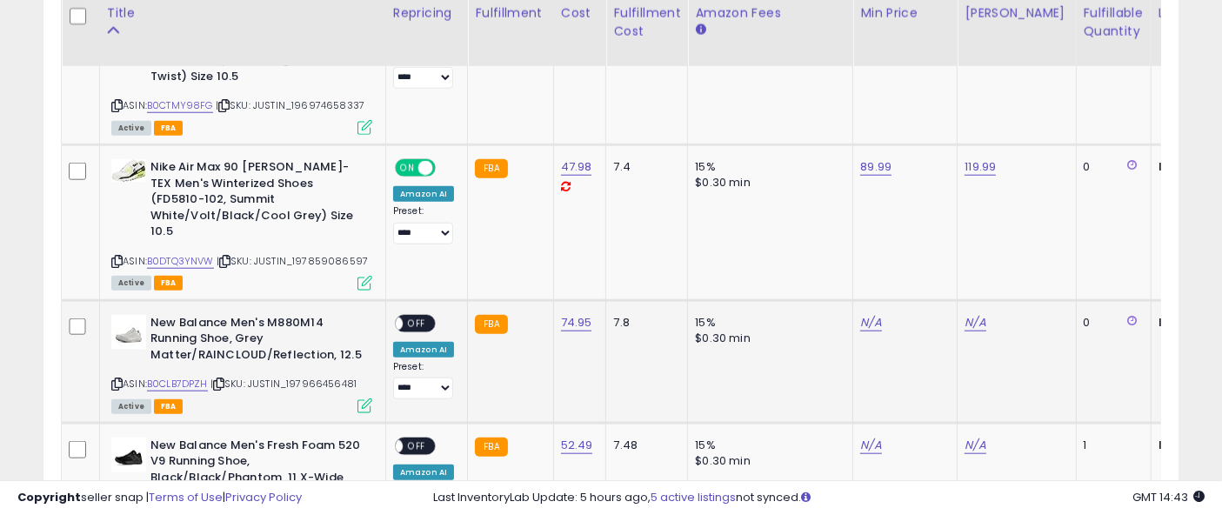
scroll to position [1729, 0]
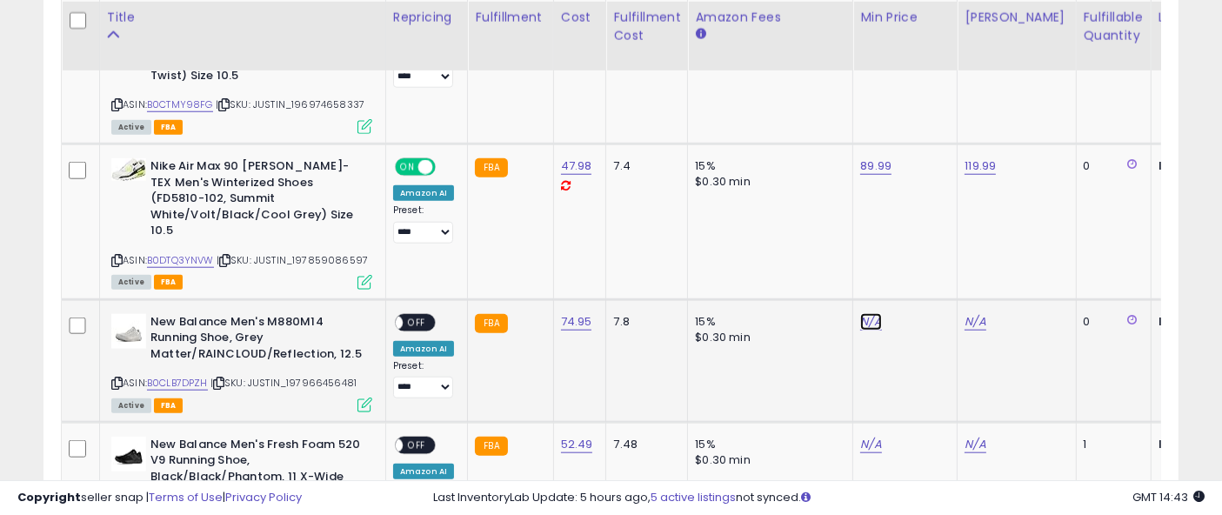
click at [867, 313] on link "N/A" at bounding box center [870, 321] width 21 height 17
type input "******"
click button "submit" at bounding box center [916, 261] width 30 height 26
click at [979, 313] on link "N/A" at bounding box center [975, 321] width 21 height 17
type input "******"
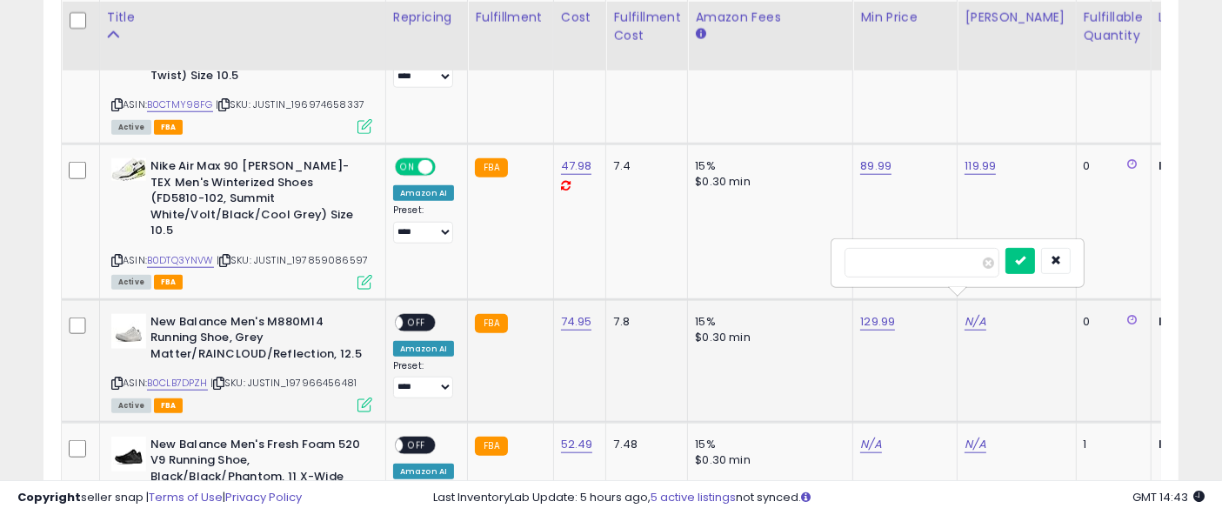
click button "submit" at bounding box center [1021, 261] width 30 height 26
click at [422, 315] on span "OFF" at bounding box center [417, 322] width 28 height 15
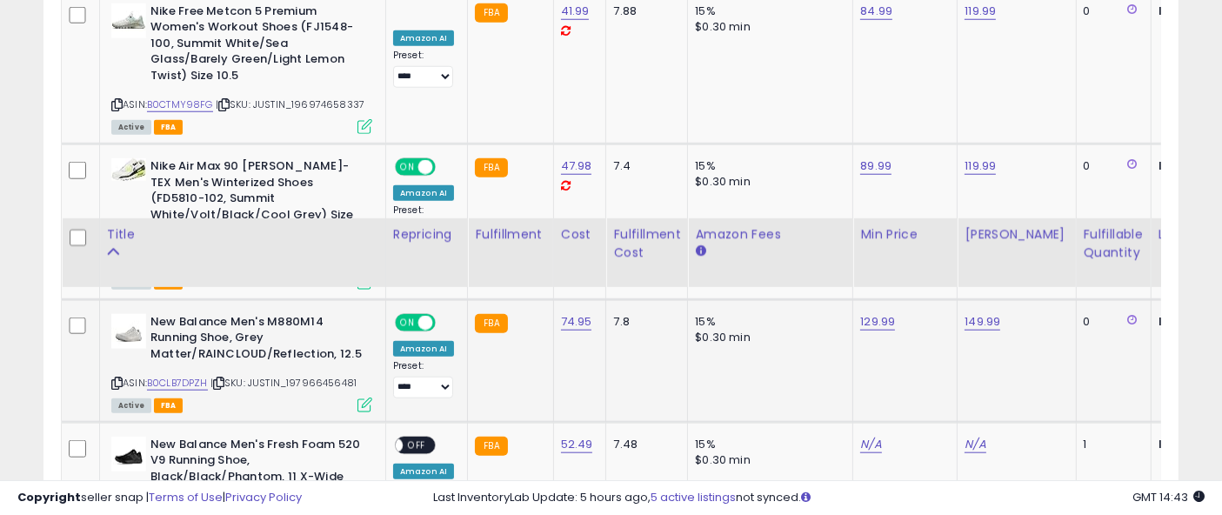
scroll to position [1979, 0]
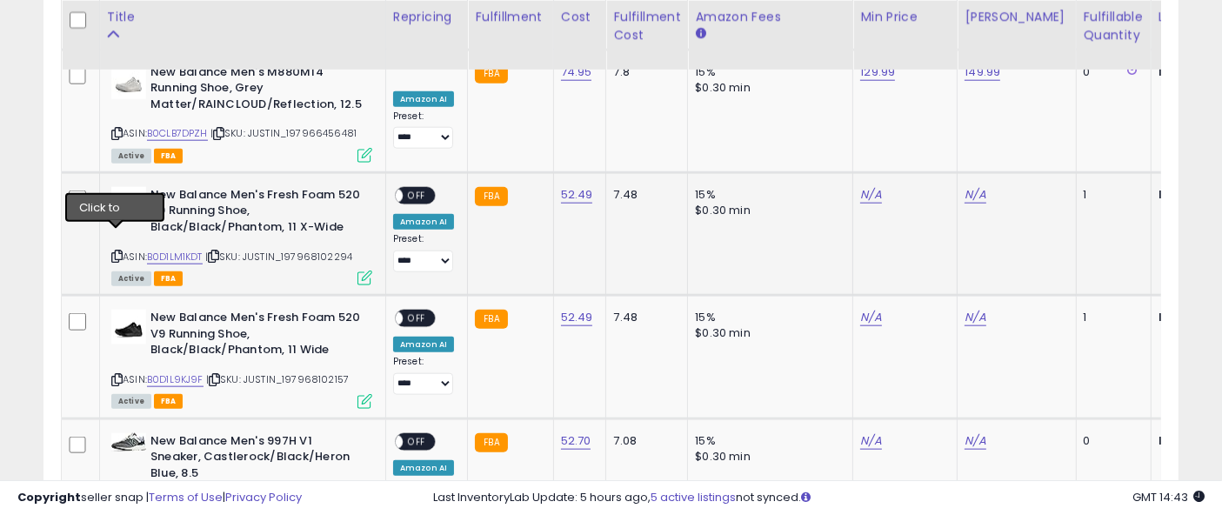
click at [117, 251] on icon at bounding box center [116, 256] width 11 height 10
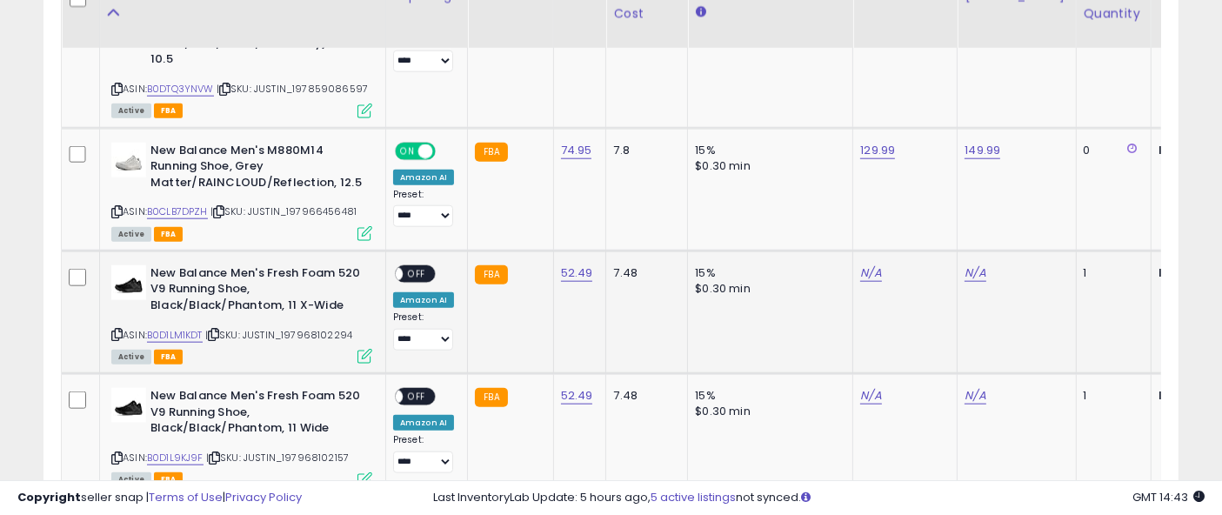
scroll to position [1871, 0]
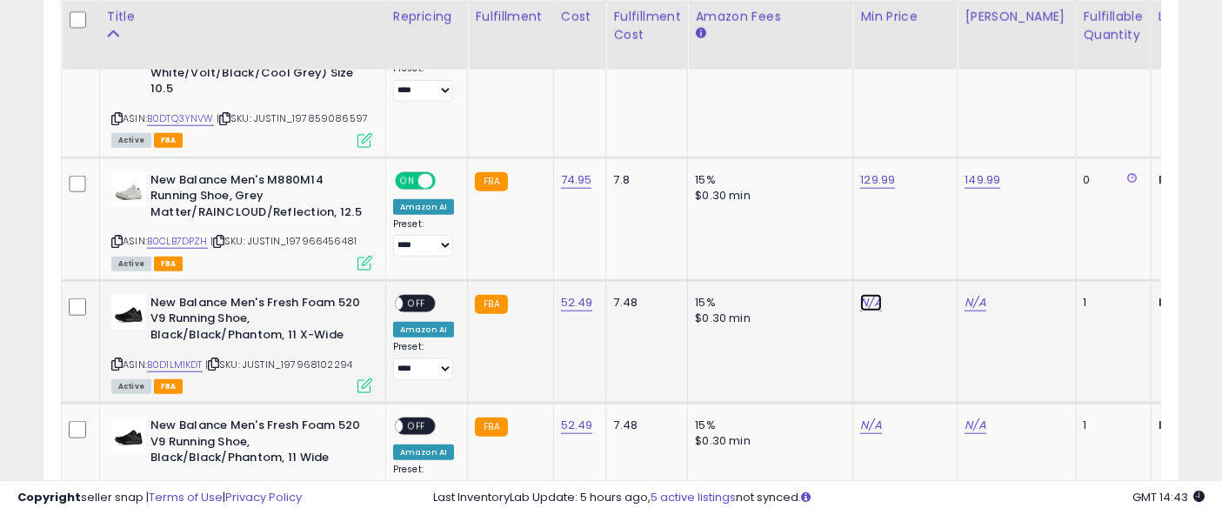
click at [874, 294] on link "N/A" at bounding box center [870, 302] width 21 height 17
type input "*****"
click button "submit" at bounding box center [916, 243] width 30 height 26
click at [974, 288] on td "N/A" at bounding box center [1017, 341] width 118 height 123
click at [974, 294] on link "N/A" at bounding box center [975, 302] width 21 height 17
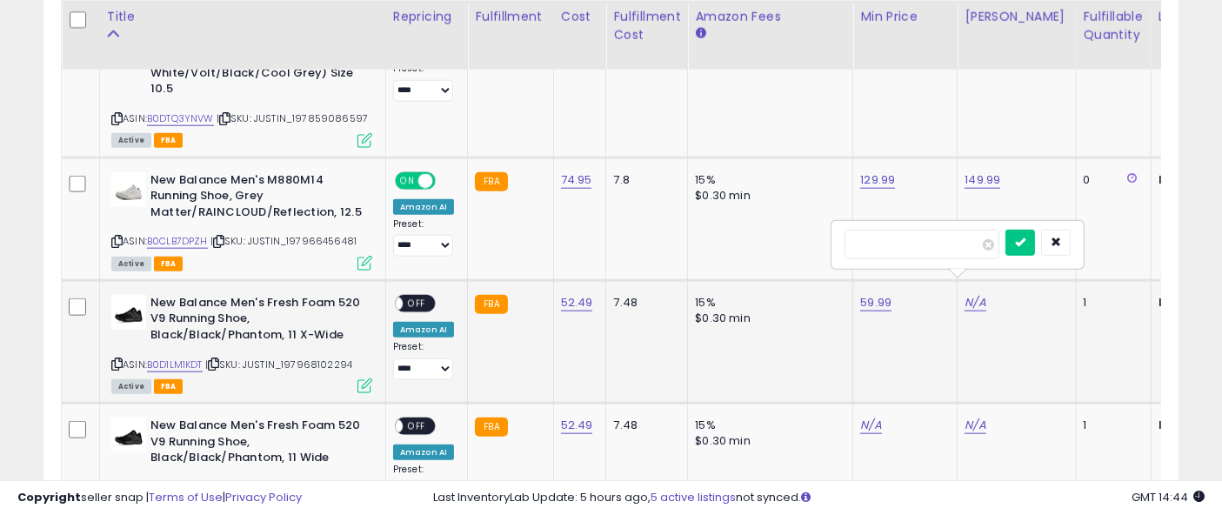
type input "*****"
click button "submit" at bounding box center [1021, 243] width 30 height 26
click at [407, 296] on span "OFF" at bounding box center [417, 303] width 28 height 15
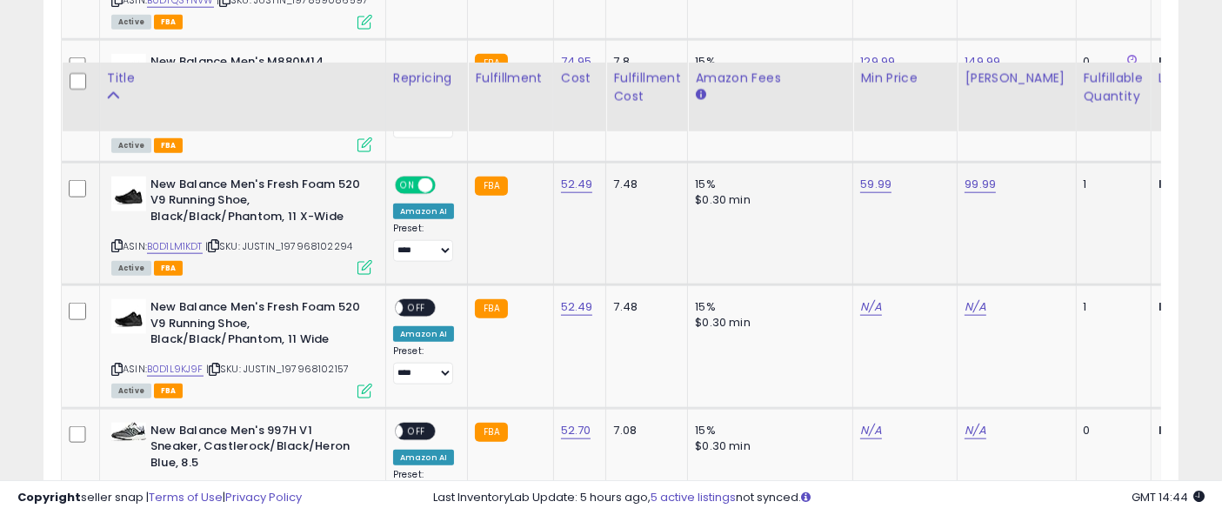
scroll to position [2050, 0]
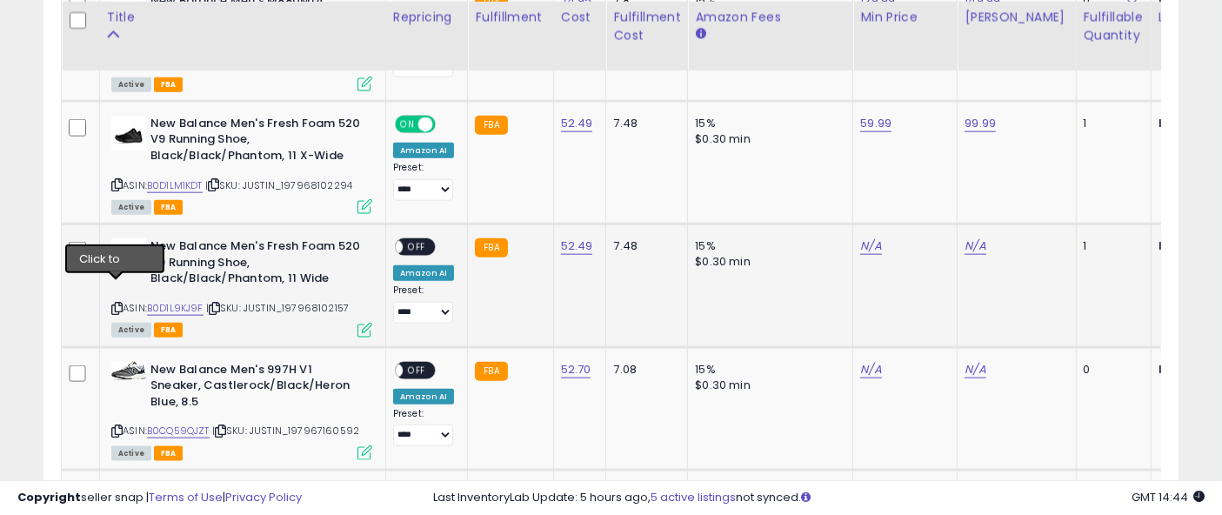
click at [112, 304] on icon at bounding box center [116, 309] width 11 height 10
click at [119, 304] on icon at bounding box center [116, 309] width 11 height 10
click at [860, 237] on link "N/A" at bounding box center [870, 245] width 21 height 17
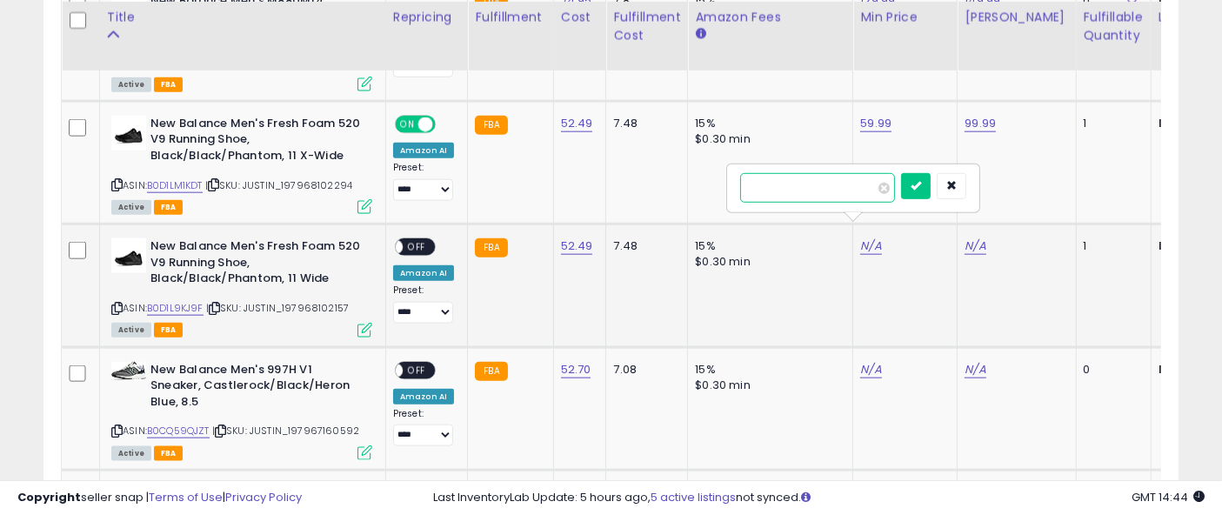
type input "*****"
click button "submit" at bounding box center [916, 186] width 30 height 26
click at [970, 237] on link "N/A" at bounding box center [975, 245] width 21 height 17
type input "******"
click button "submit" at bounding box center [1021, 186] width 30 height 26
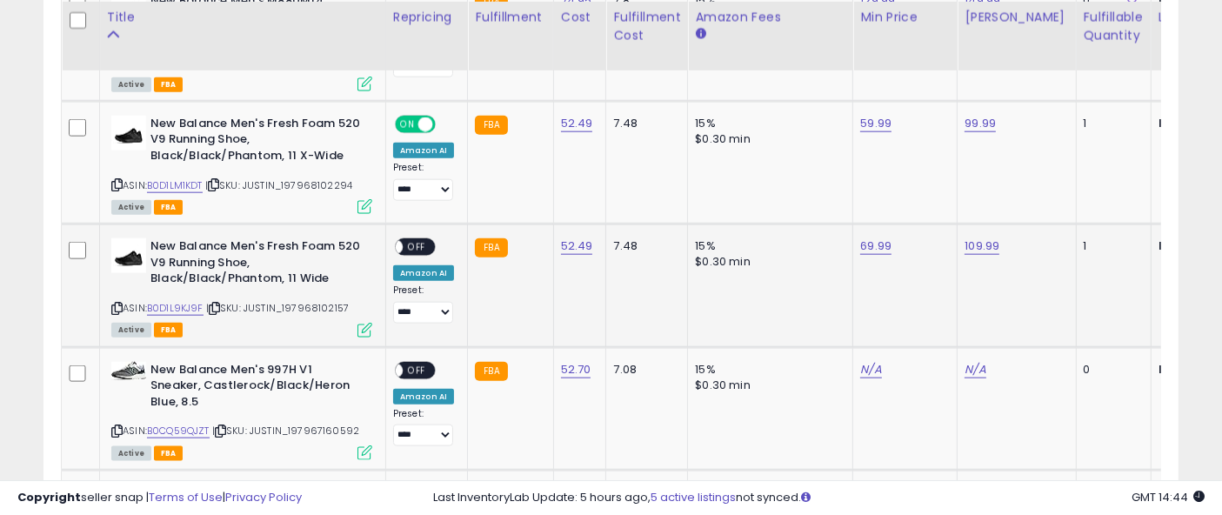
click at [425, 240] on span "OFF" at bounding box center [417, 247] width 28 height 15
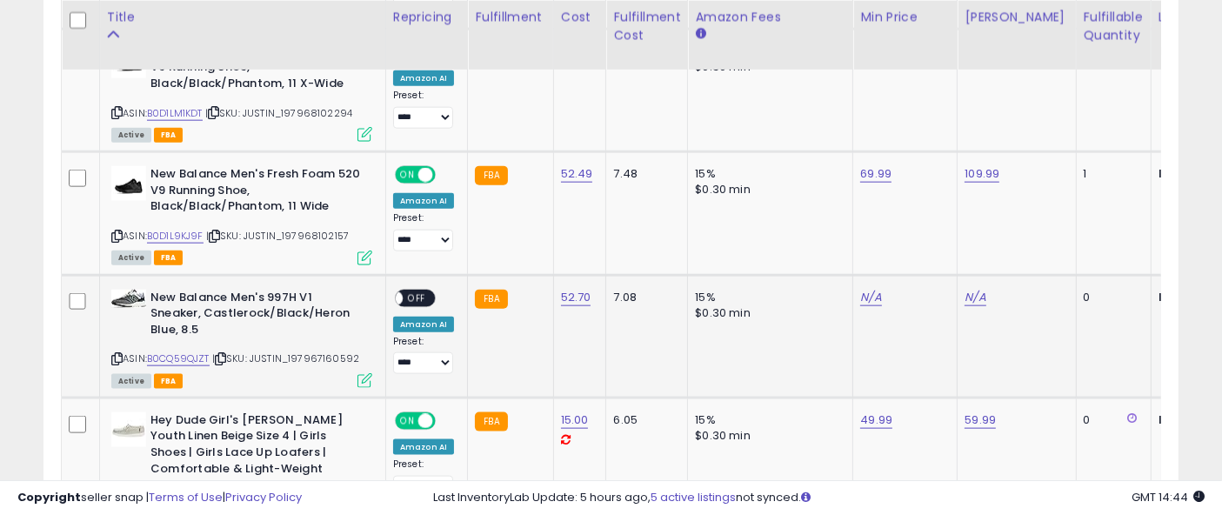
scroll to position [2122, 0]
click at [116, 354] on icon at bounding box center [116, 359] width 11 height 10
click at [860, 289] on link "N/A" at bounding box center [870, 297] width 21 height 17
type input "*****"
click button "submit" at bounding box center [916, 237] width 30 height 26
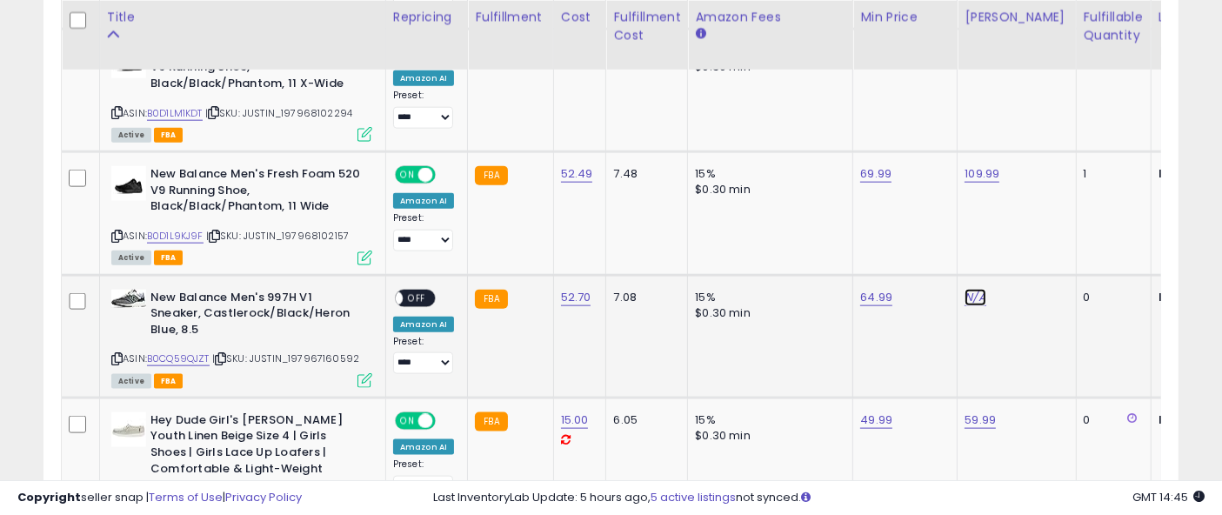
click at [974, 289] on link "N/A" at bounding box center [975, 297] width 21 height 17
type input "******"
click button "submit" at bounding box center [1021, 237] width 30 height 26
click at [417, 291] on span "OFF" at bounding box center [417, 298] width 28 height 15
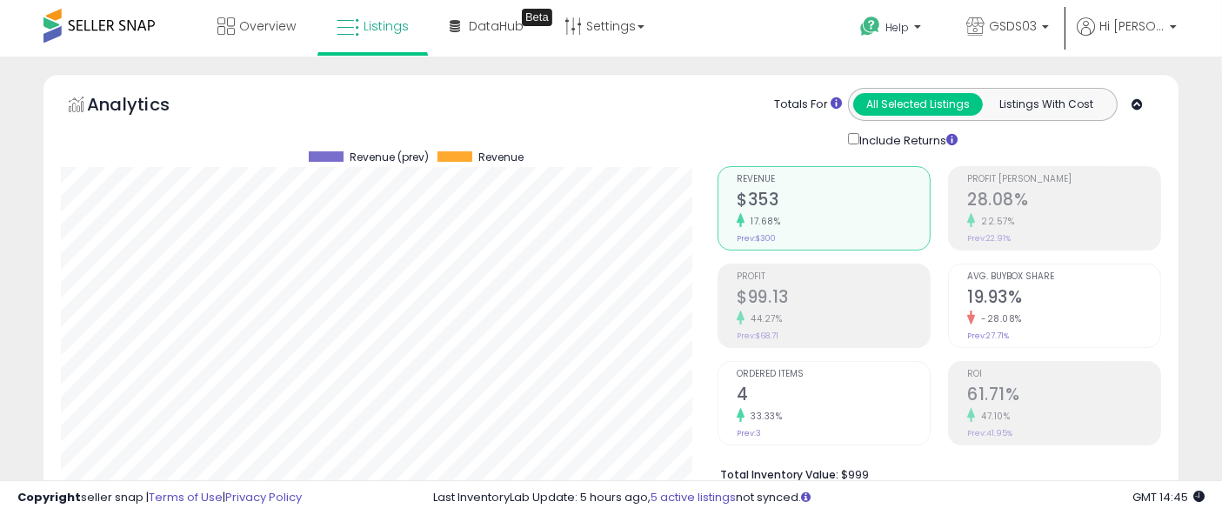
scroll to position [0, 0]
